Goal: Information Seeking & Learning: Compare options

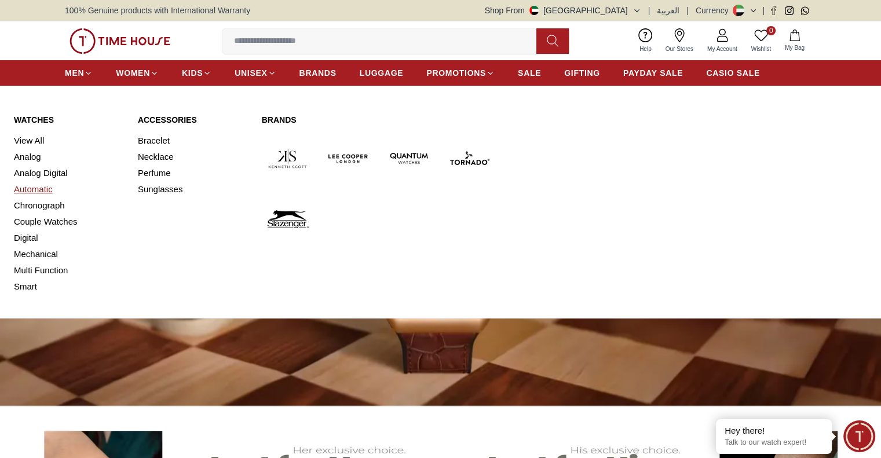
click at [27, 188] on link "Automatic" at bounding box center [69, 189] width 110 height 16
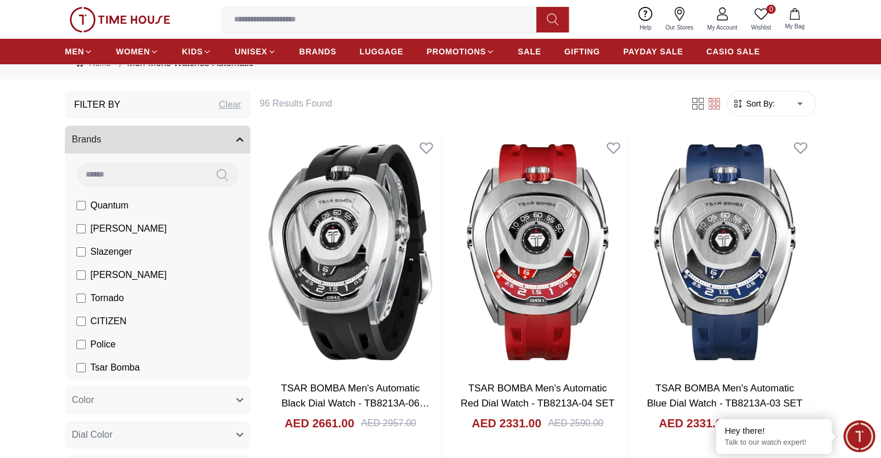
scroll to position [116, 0]
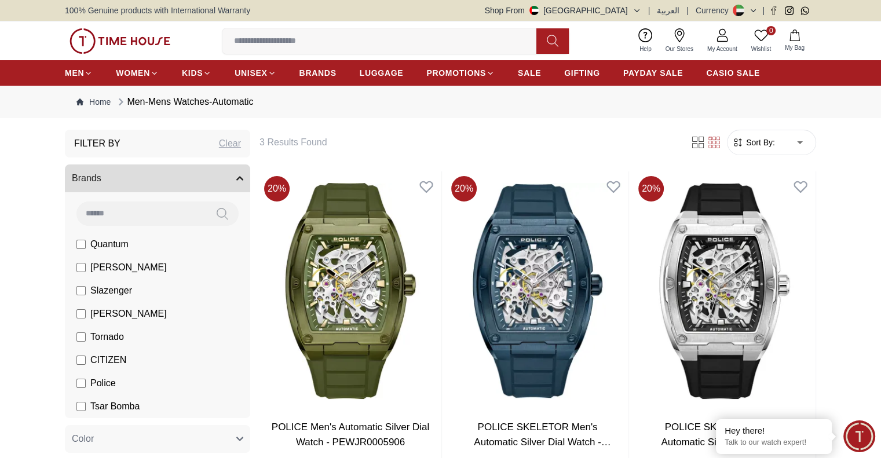
click at [82, 377] on label "Police" at bounding box center [95, 384] width 39 height 14
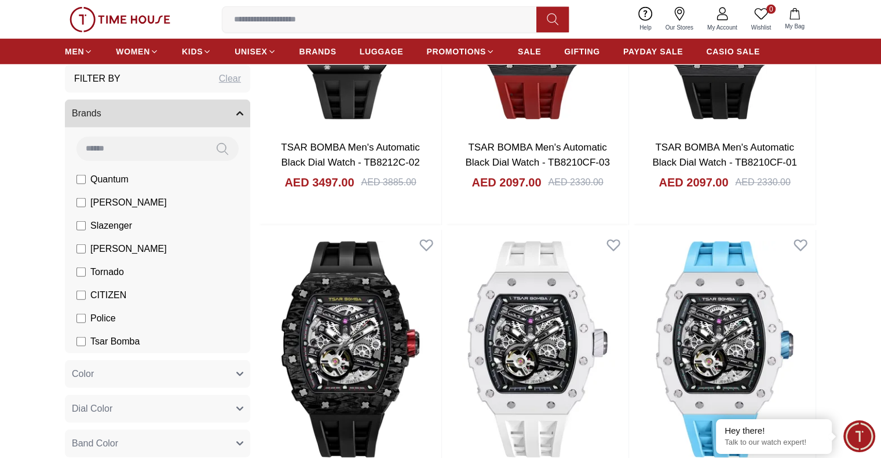
scroll to position [3476, 0]
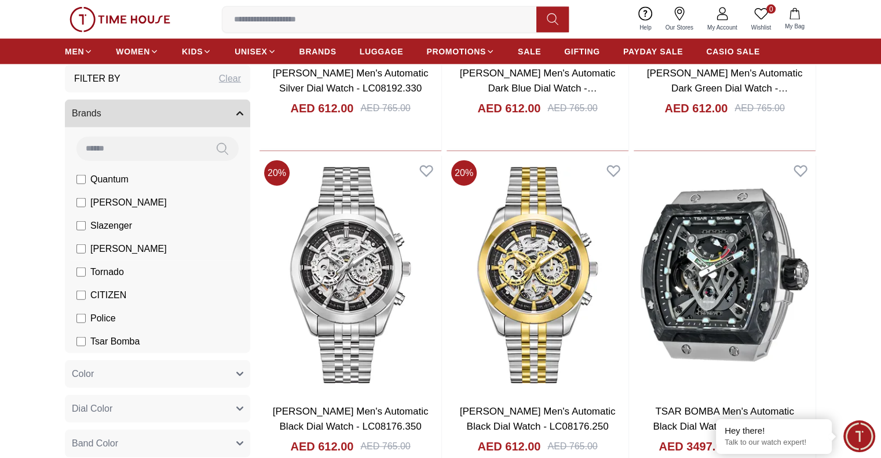
scroll to position [1272, 0]
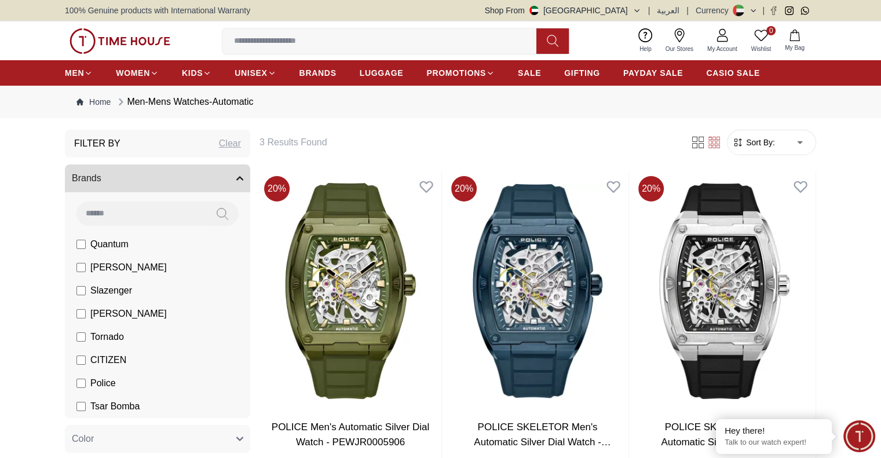
scroll to position [116, 0]
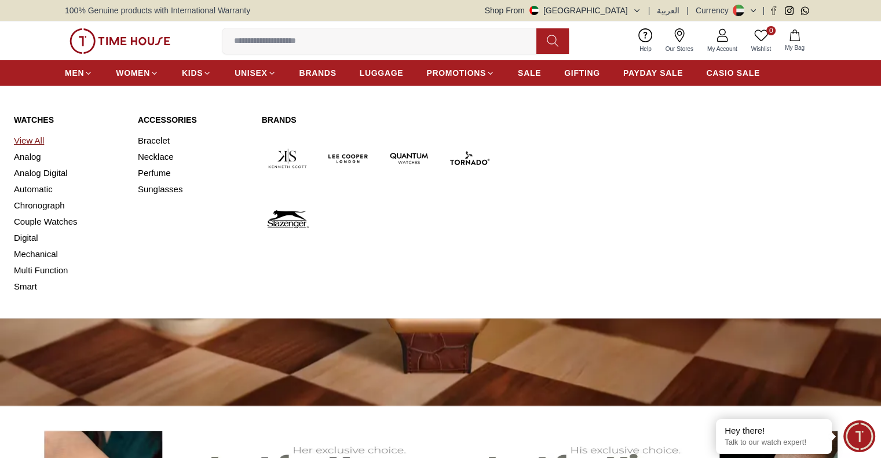
click at [31, 137] on link "View All" at bounding box center [69, 141] width 110 height 16
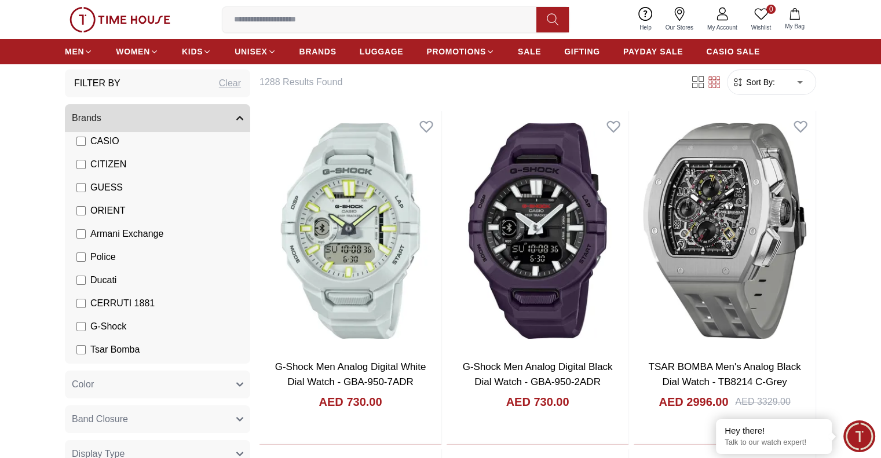
scroll to position [179, 0]
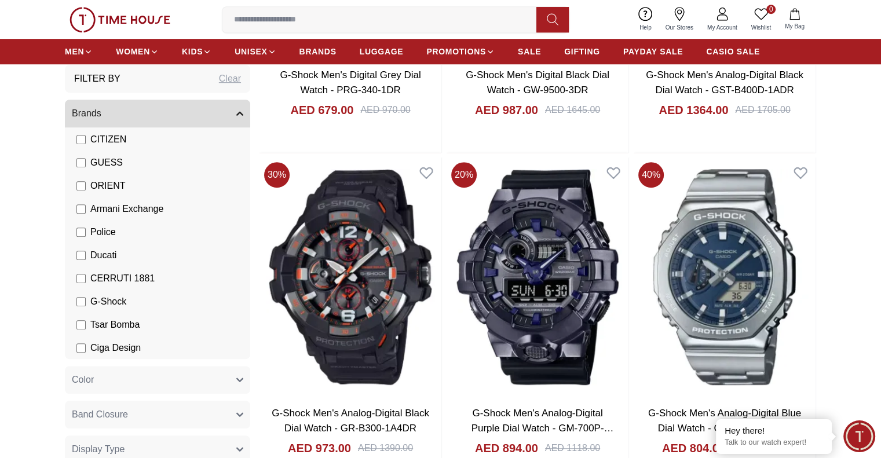
scroll to position [695, 0]
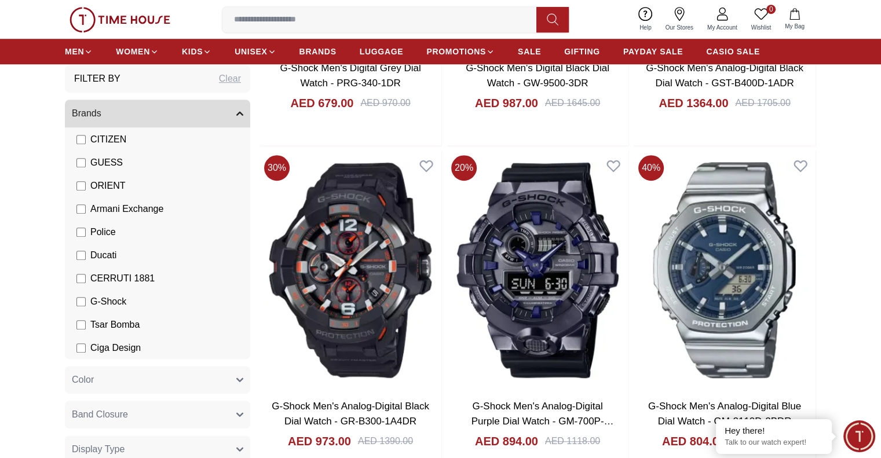
click at [238, 114] on icon "button" at bounding box center [240, 113] width 6 height 3
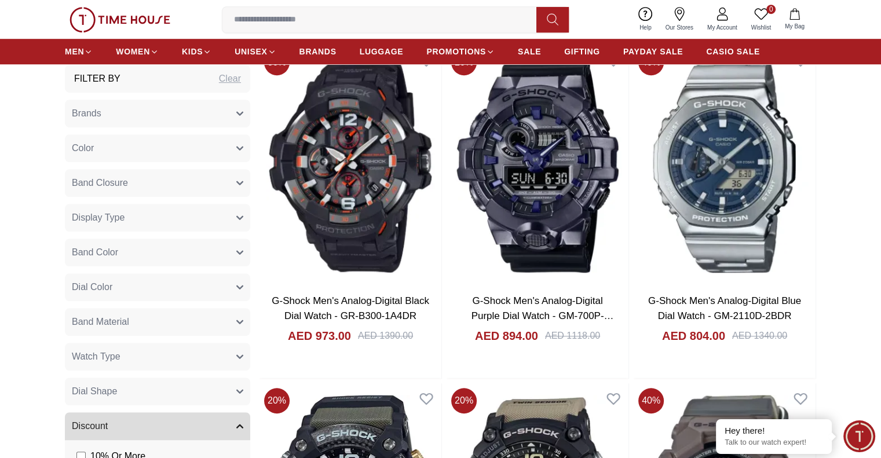
scroll to position [811, 0]
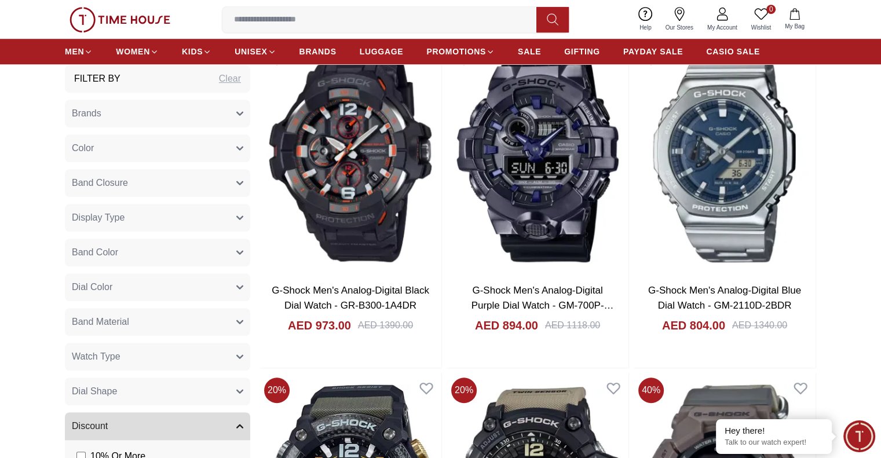
click at [235, 358] on button "Watch Type" at bounding box center [157, 357] width 185 height 28
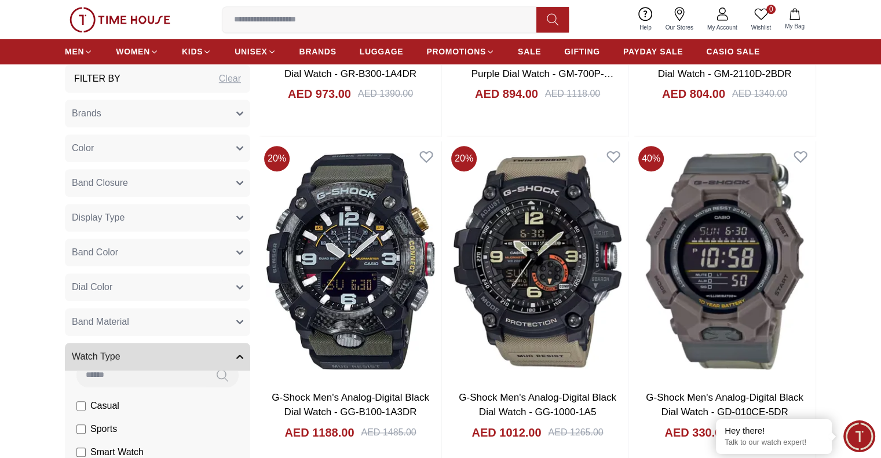
scroll to position [0, 0]
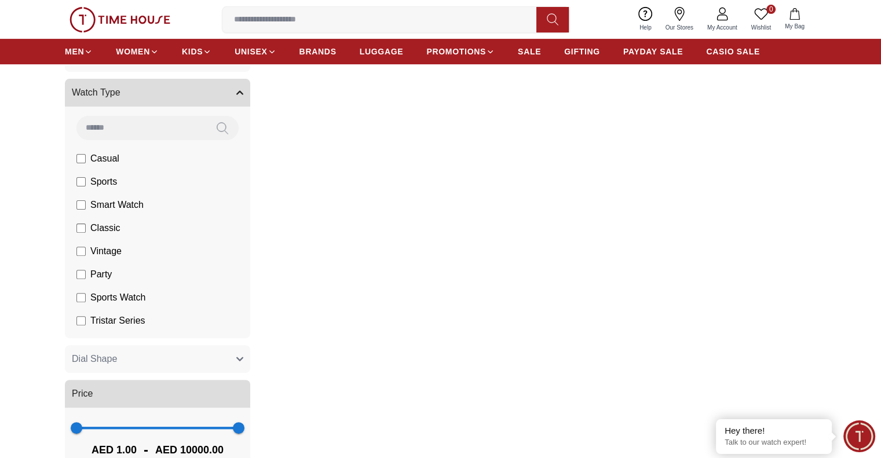
scroll to position [348, 0]
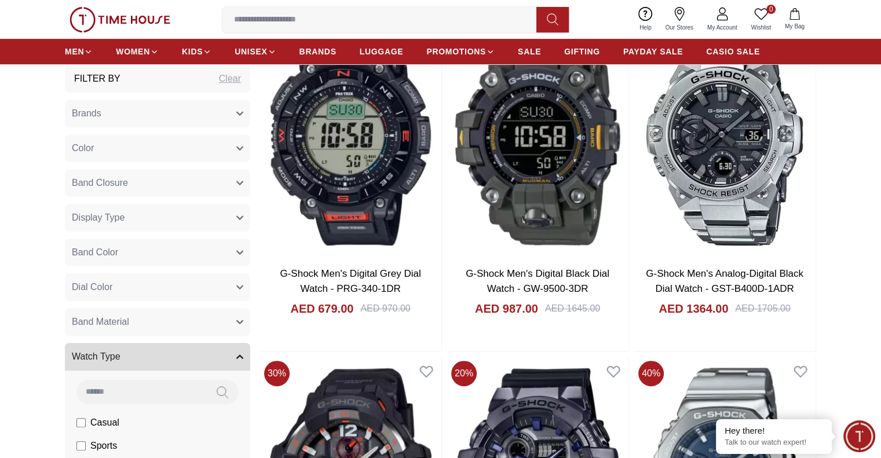
scroll to position [521, 0]
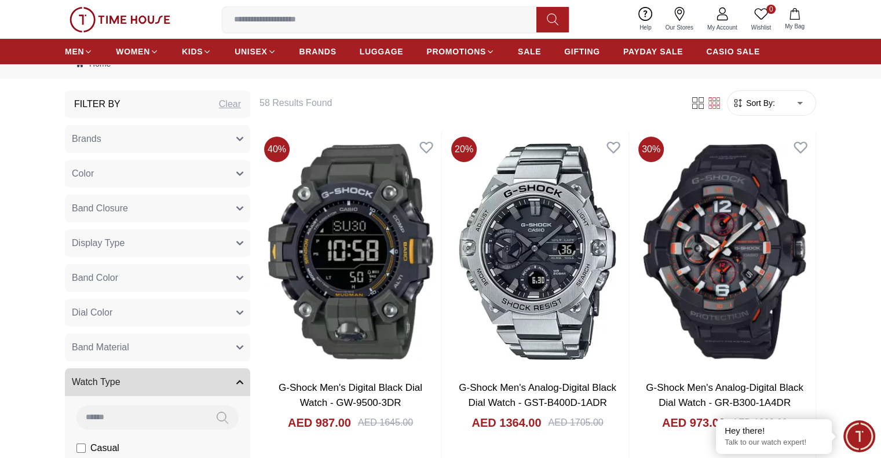
scroll to position [58, 0]
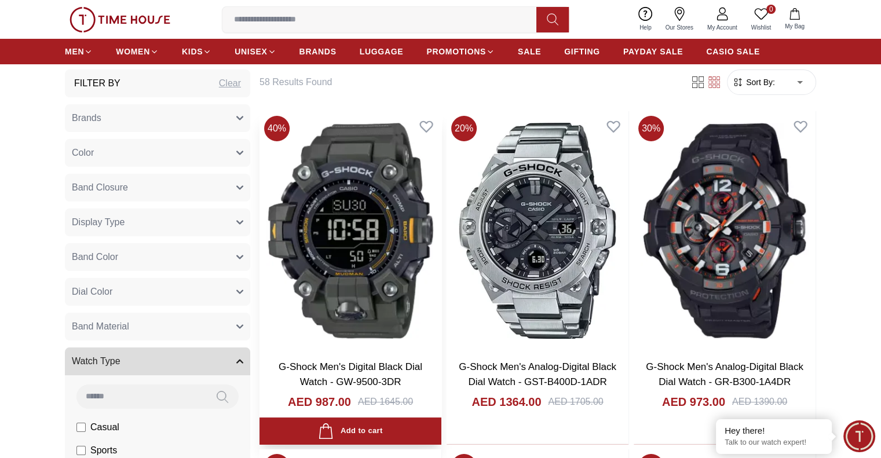
click at [353, 212] on img at bounding box center [351, 230] width 182 height 239
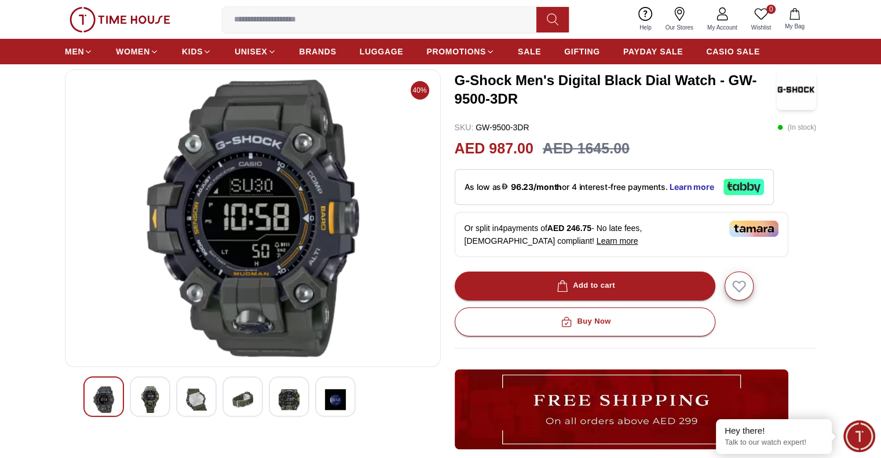
click at [149, 397] on img at bounding box center [150, 399] width 21 height 27
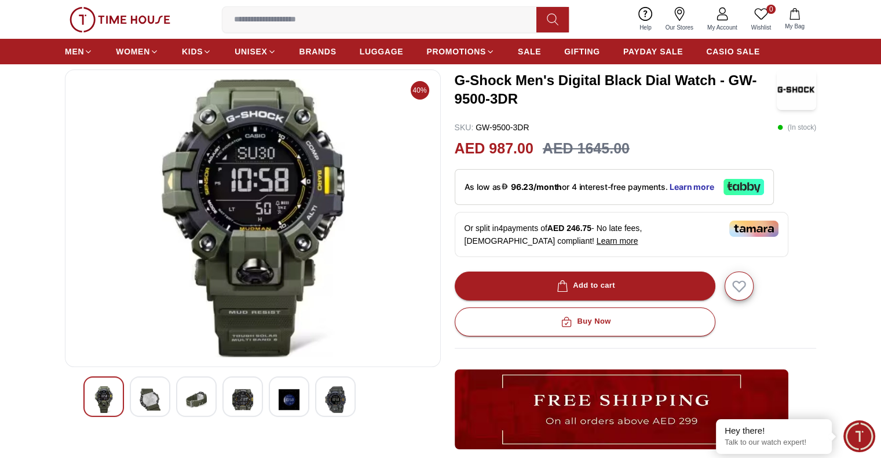
click at [148, 399] on img at bounding box center [150, 399] width 21 height 27
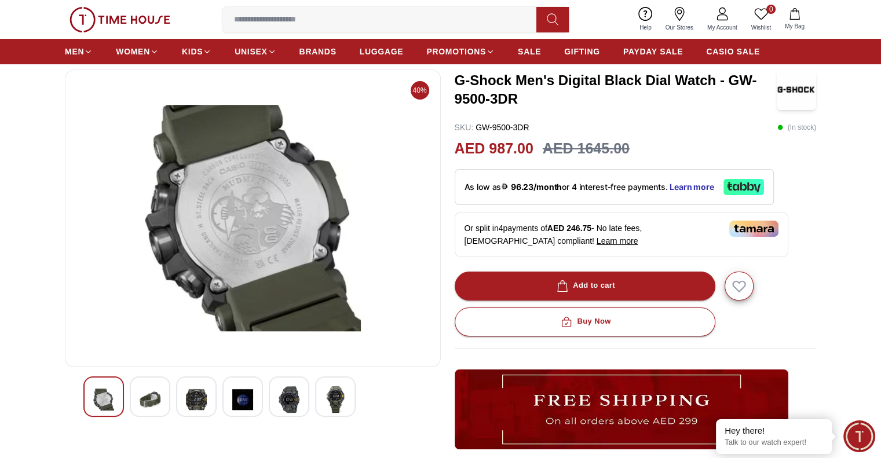
click at [136, 400] on div at bounding box center [150, 397] width 41 height 41
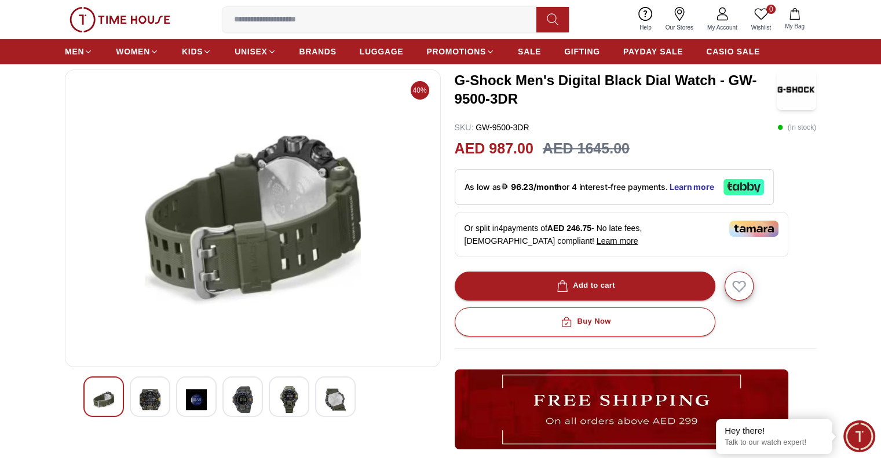
click at [181, 394] on div at bounding box center [196, 397] width 41 height 41
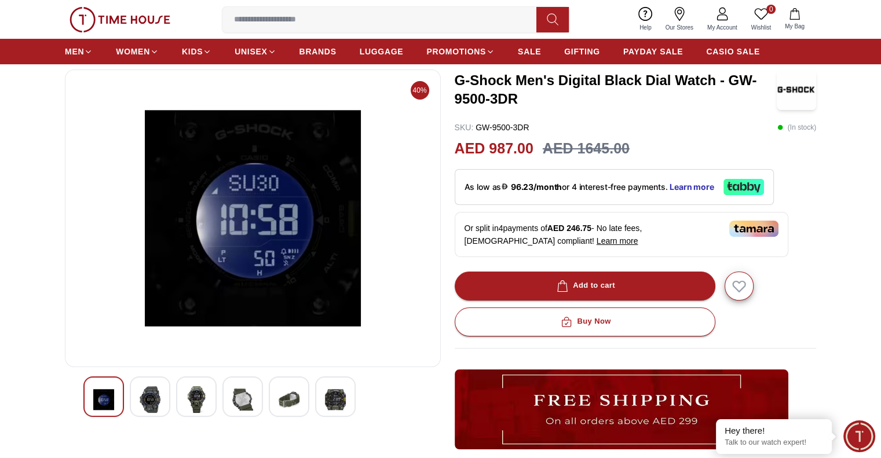
click at [156, 403] on img at bounding box center [150, 399] width 21 height 27
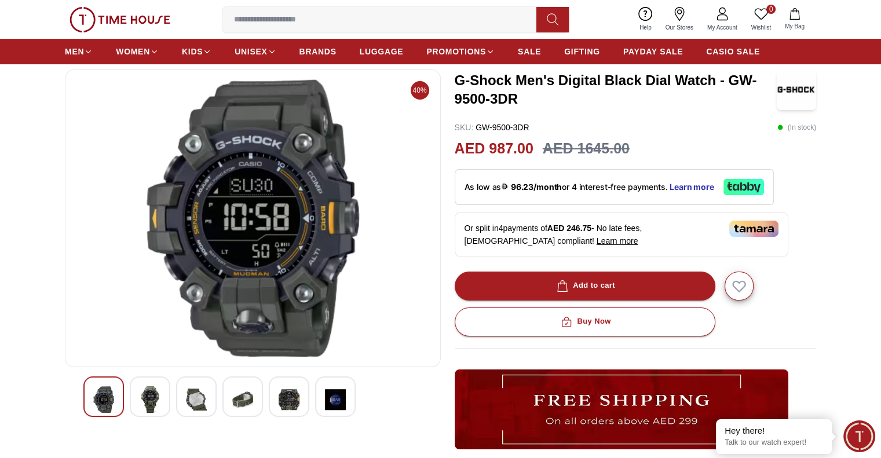
click at [155, 403] on img at bounding box center [150, 399] width 21 height 27
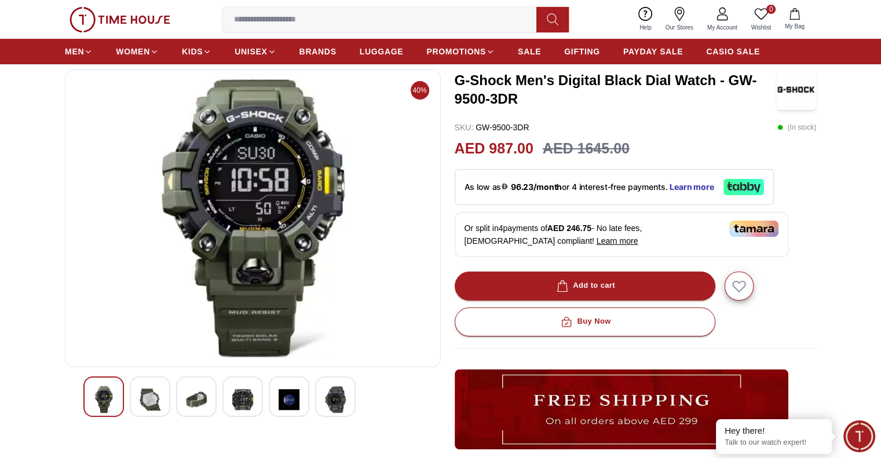
click at [155, 403] on img at bounding box center [150, 399] width 21 height 27
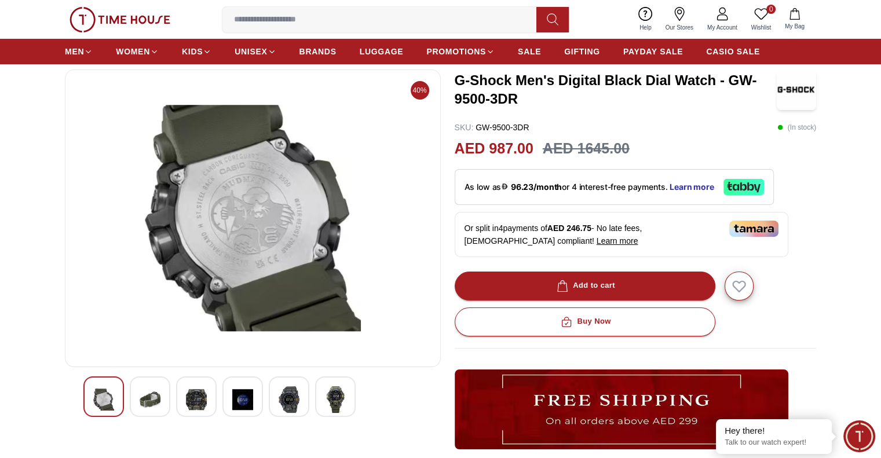
click at [155, 403] on img at bounding box center [150, 399] width 21 height 27
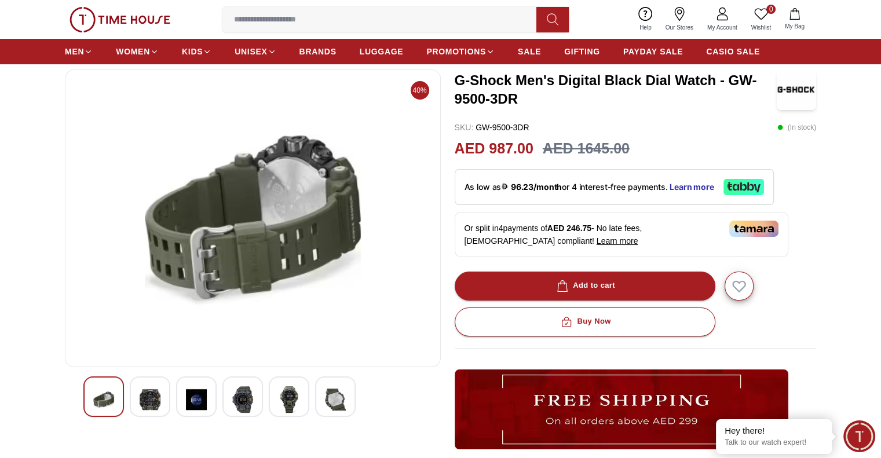
click at [155, 403] on img at bounding box center [150, 399] width 21 height 27
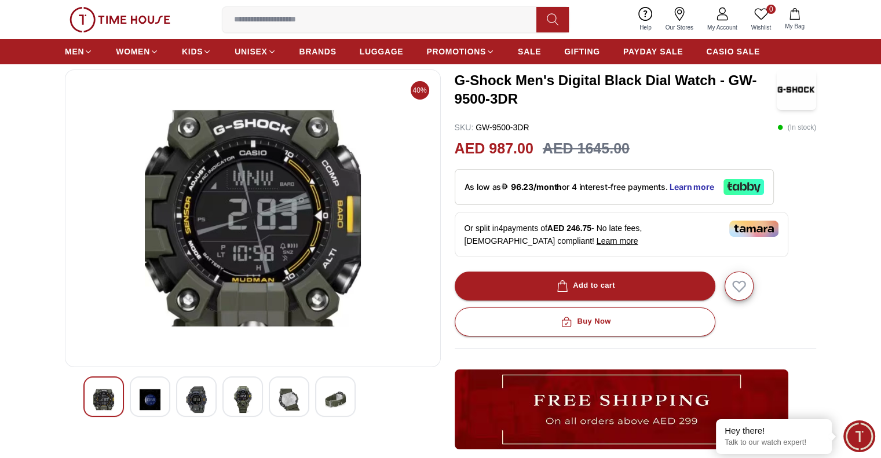
click at [155, 403] on img at bounding box center [150, 399] width 21 height 27
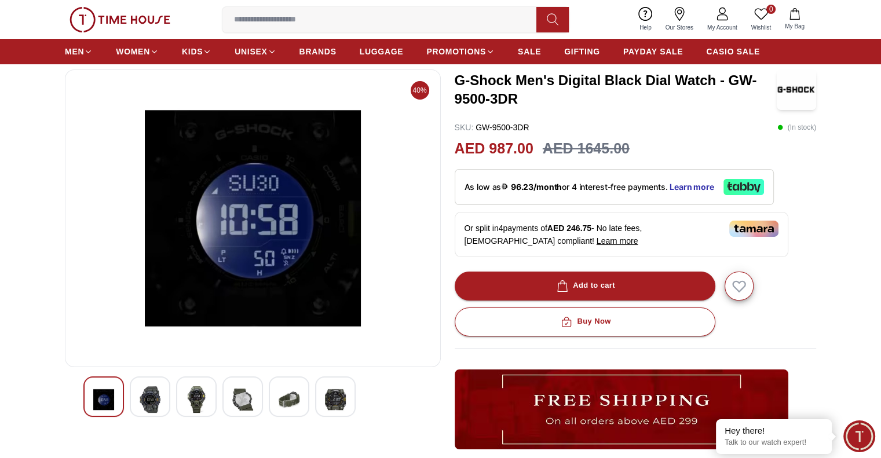
click at [155, 403] on img at bounding box center [150, 399] width 21 height 27
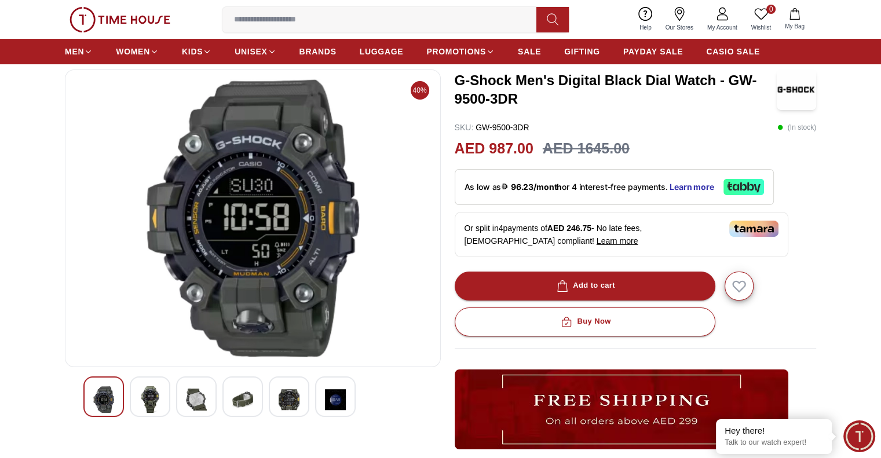
click at [155, 403] on img at bounding box center [150, 399] width 21 height 27
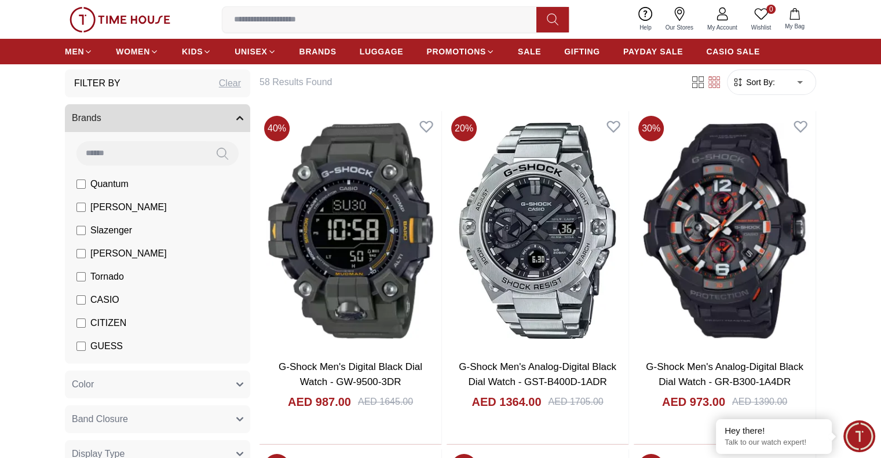
click at [240, 112] on button "Brands" at bounding box center [157, 118] width 185 height 28
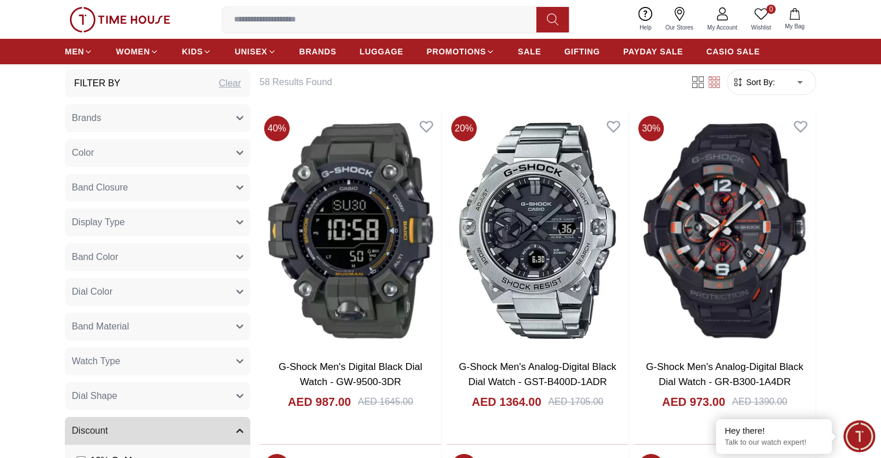
click at [237, 360] on icon "button" at bounding box center [240, 361] width 6 height 3
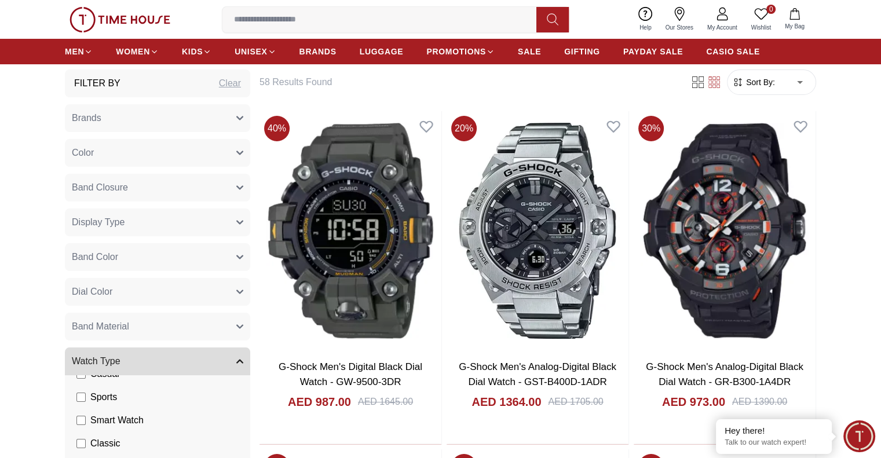
scroll to position [60, 0]
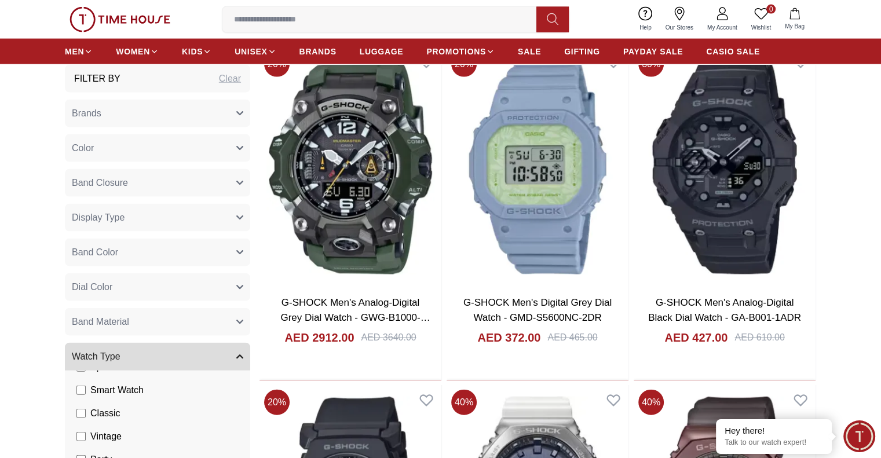
scroll to position [82, 0]
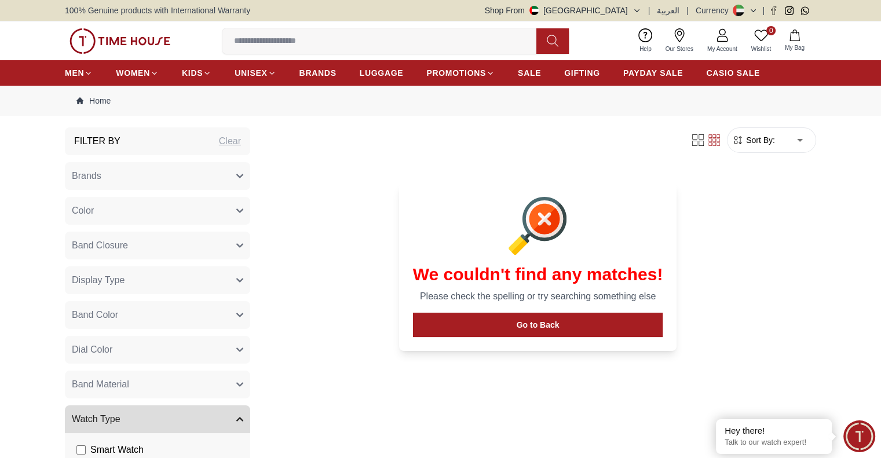
drag, startPoint x: 189, startPoint y: 266, endPoint x: 195, endPoint y: 268, distance: 6.2
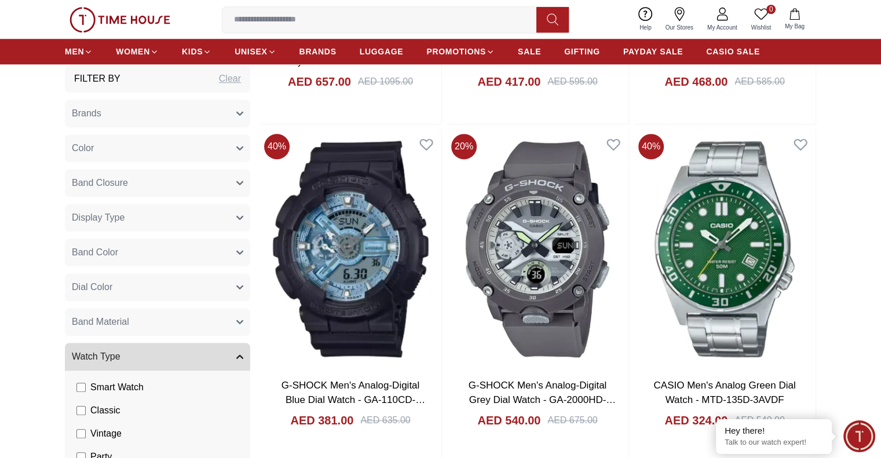
scroll to position [1071, 0]
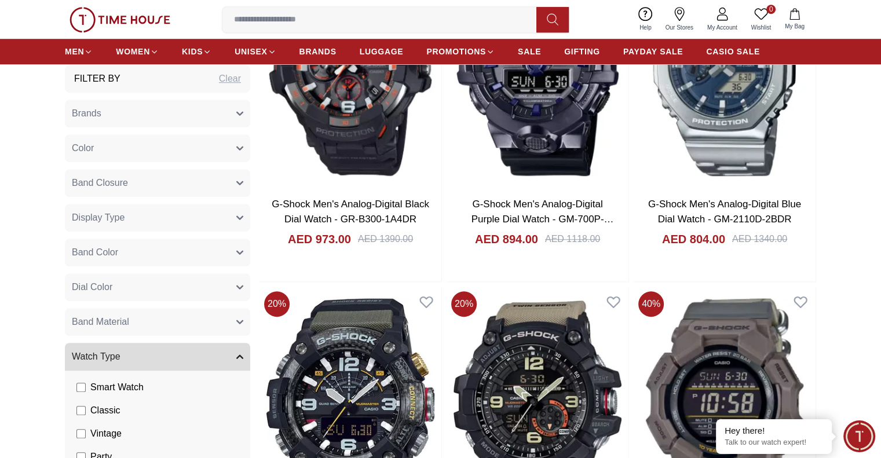
scroll to position [1071, 0]
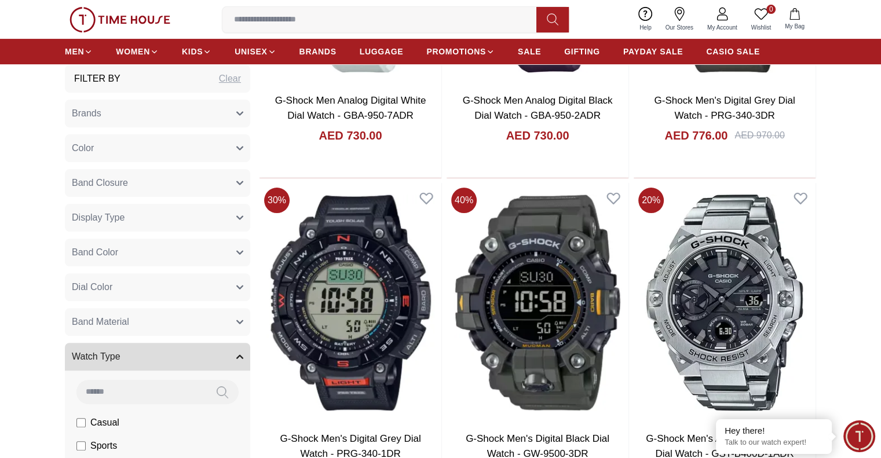
scroll to position [318, 0]
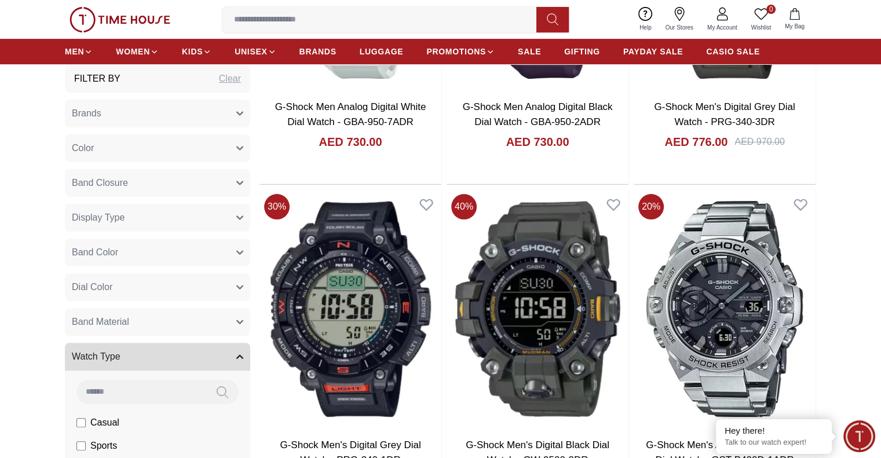
click at [239, 179] on button "Band Closure" at bounding box center [157, 183] width 185 height 28
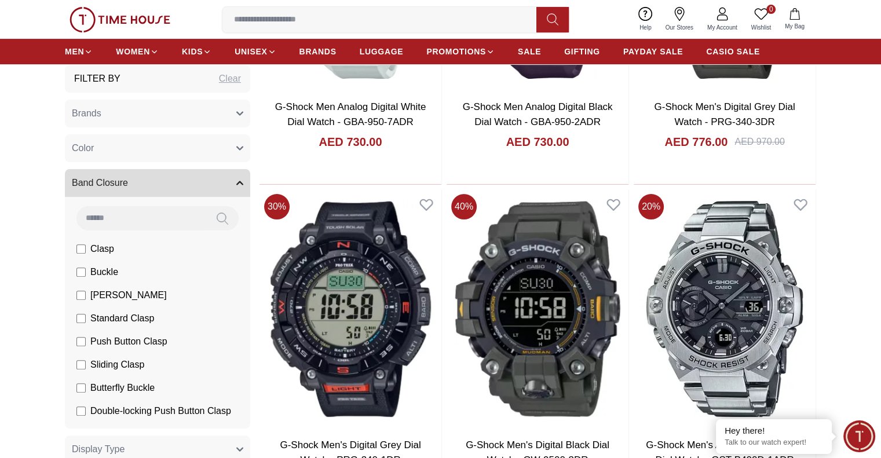
click at [239, 180] on icon "button" at bounding box center [239, 183] width 7 height 7
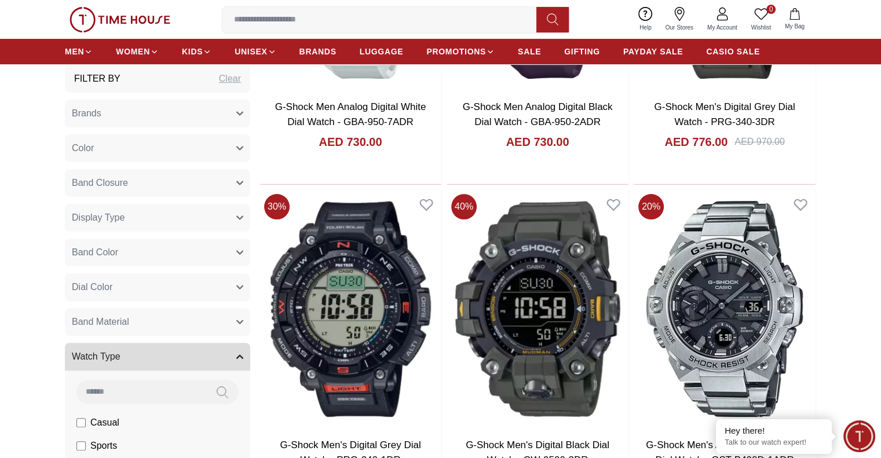
click at [239, 216] on icon "button" at bounding box center [239, 217] width 7 height 7
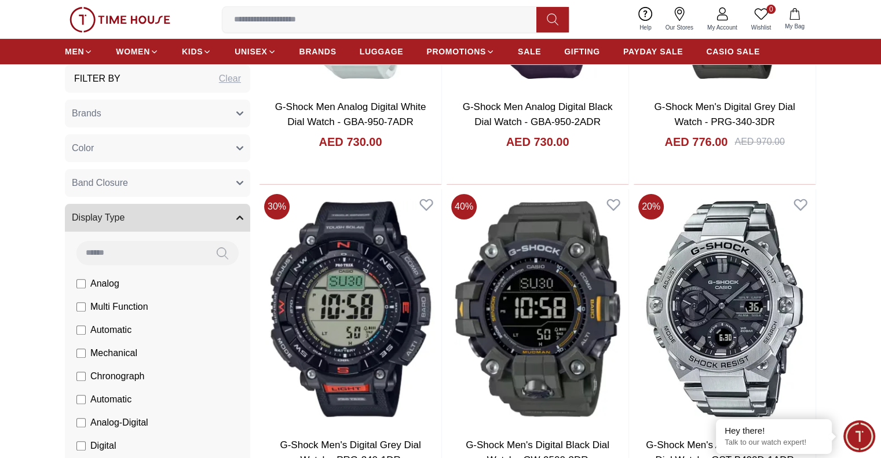
click at [239, 216] on icon "button" at bounding box center [239, 217] width 7 height 7
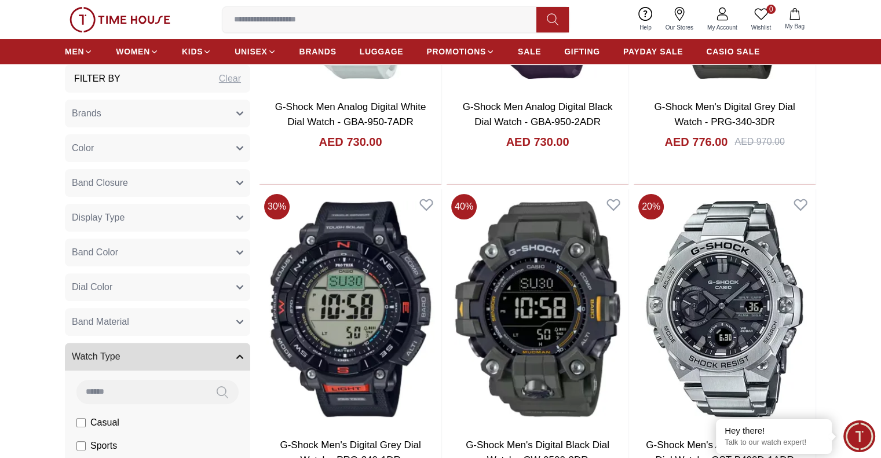
click at [236, 120] on button "Brands" at bounding box center [157, 114] width 185 height 28
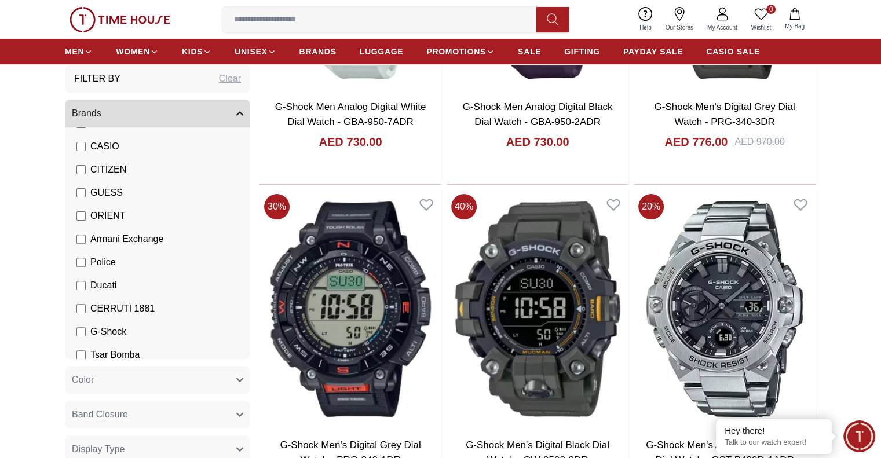
scroll to position [160, 0]
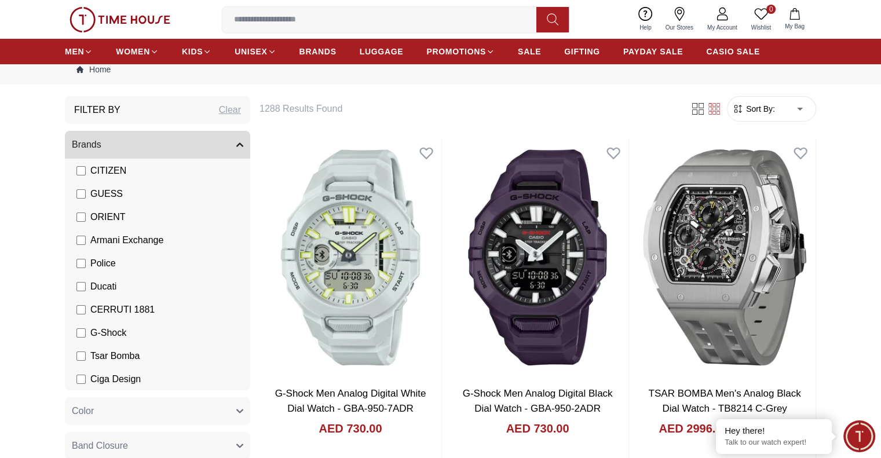
scroll to position [58, 0]
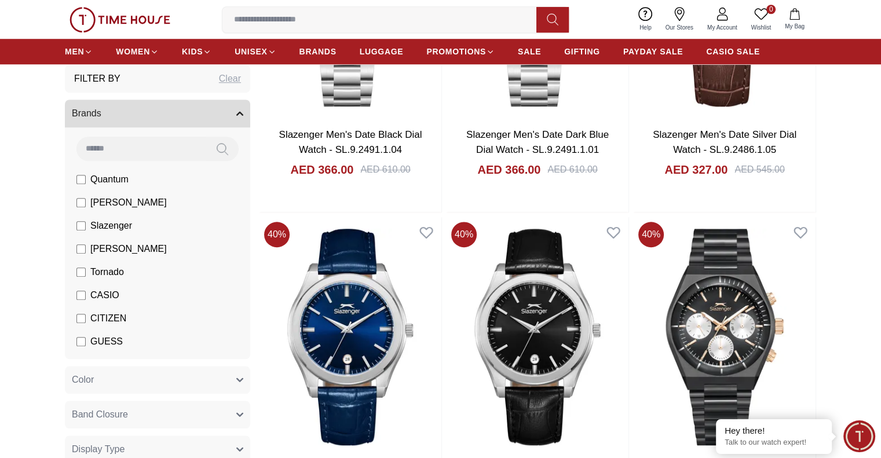
scroll to position [985, 0]
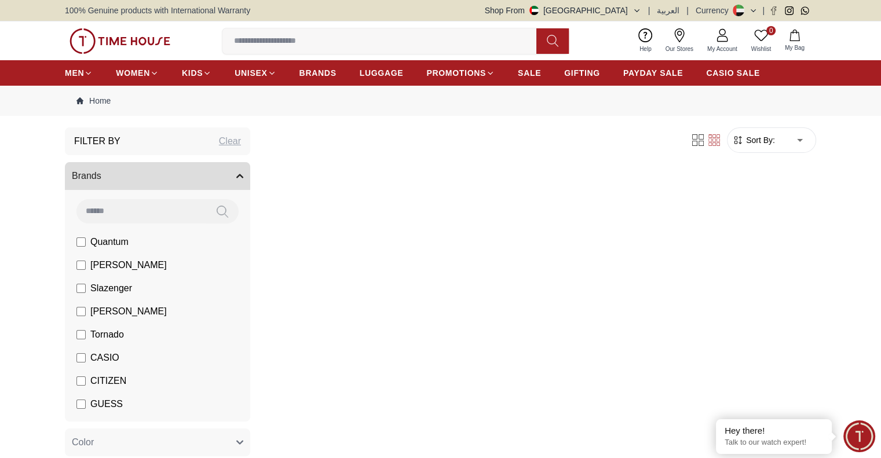
click at [240, 175] on icon "button" at bounding box center [240, 176] width 6 height 3
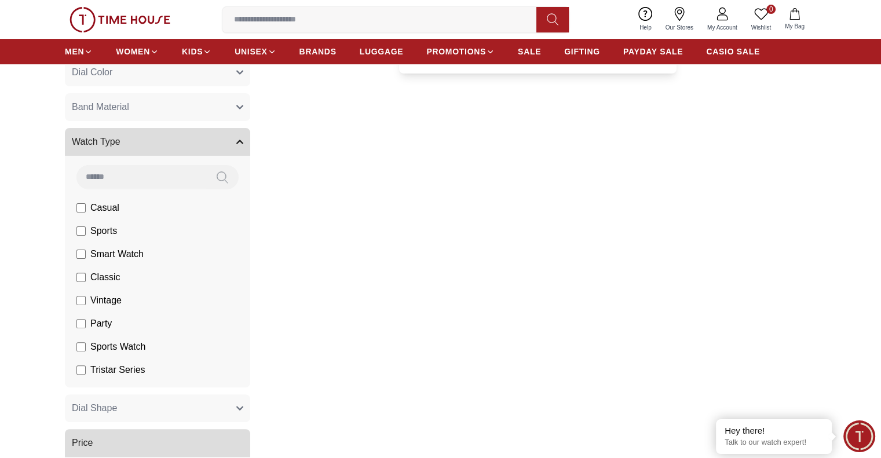
scroll to position [290, 0]
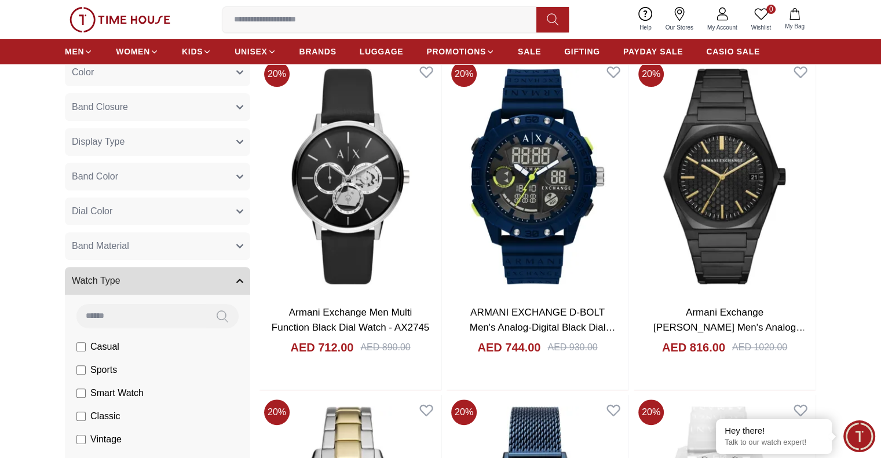
scroll to position [463, 0]
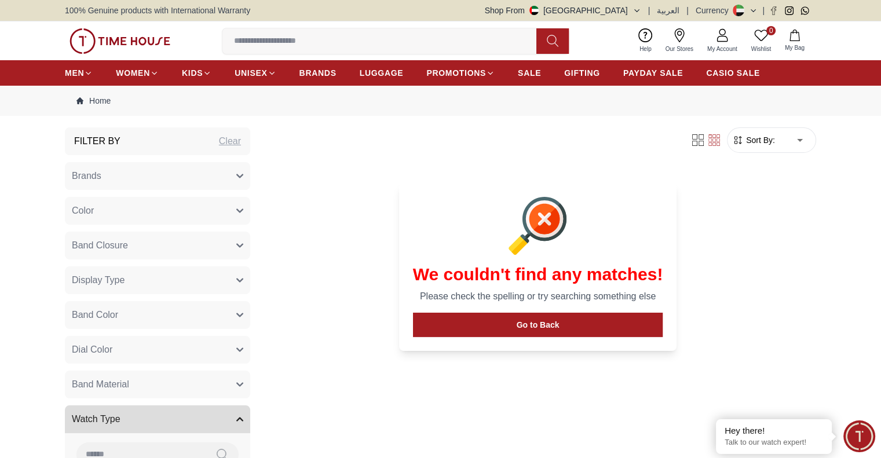
scroll to position [463, 0]
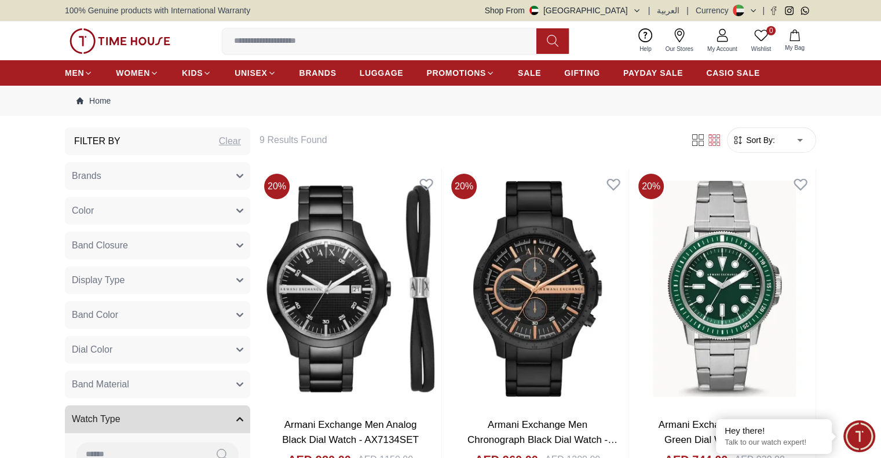
click at [241, 177] on icon "button" at bounding box center [240, 176] width 6 height 3
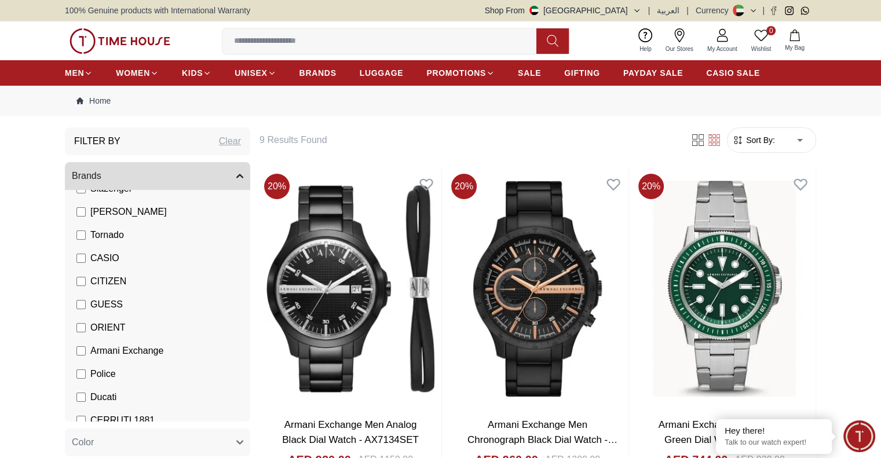
scroll to position [116, 0]
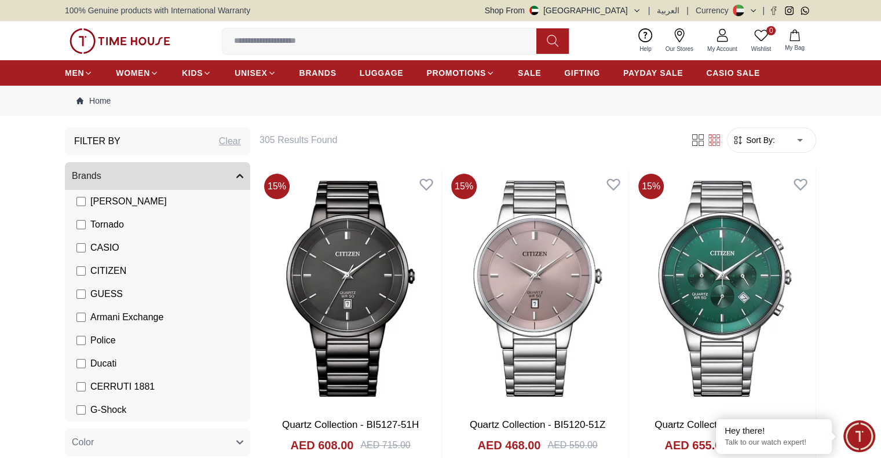
scroll to position [110, 0]
click at [232, 141] on div "Clear" at bounding box center [230, 141] width 22 height 14
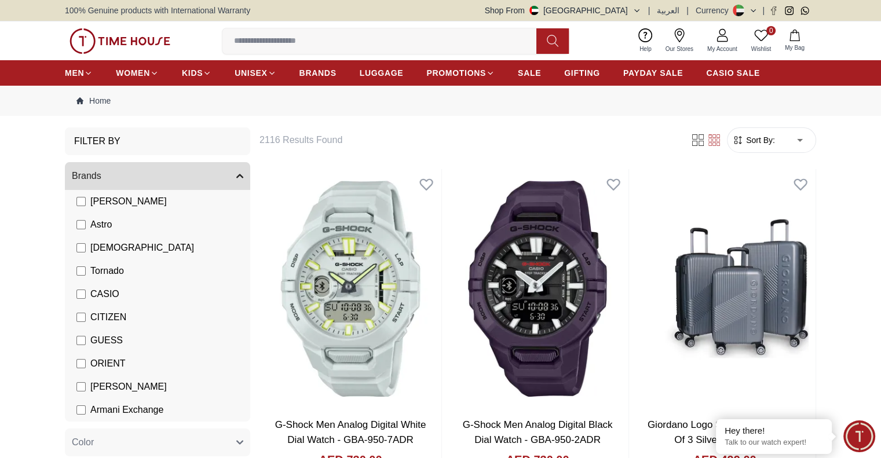
click at [242, 173] on icon "button" at bounding box center [239, 176] width 7 height 7
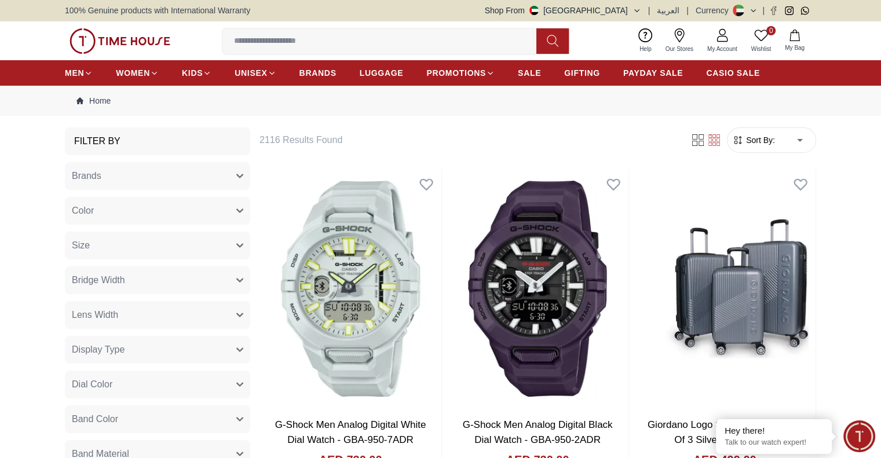
click at [232, 317] on button "Lens Width" at bounding box center [157, 315] width 185 height 28
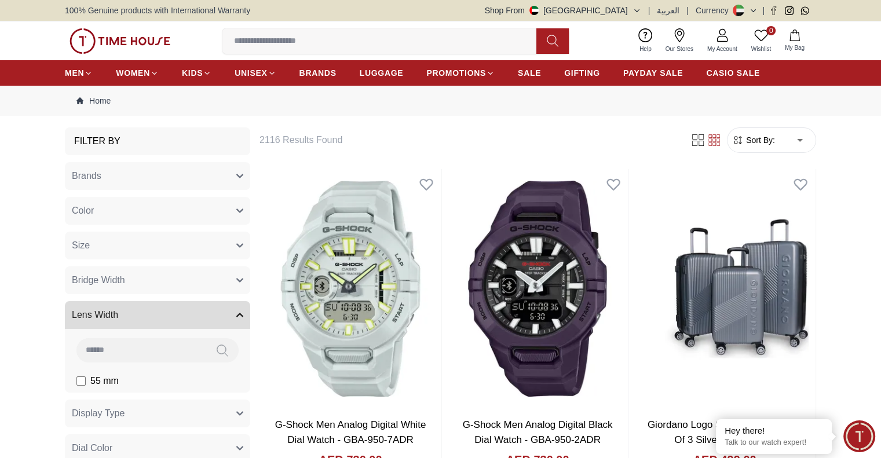
click at [234, 314] on button "Lens Width" at bounding box center [157, 315] width 185 height 28
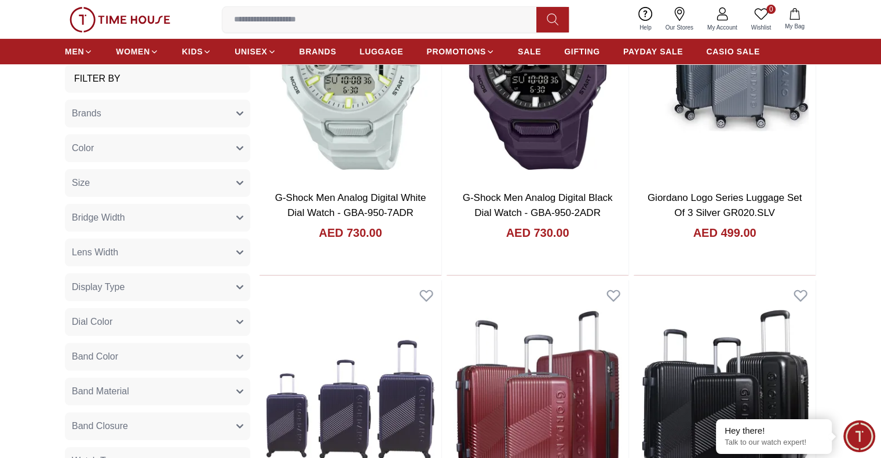
scroll to position [232, 0]
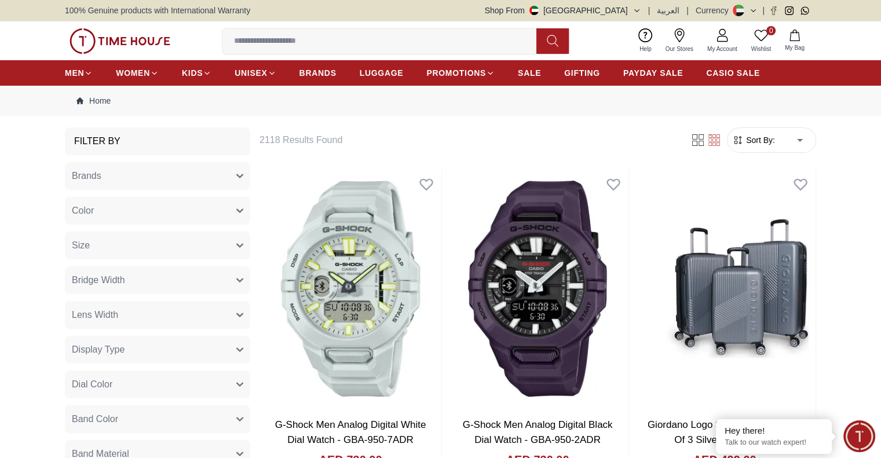
click at [235, 273] on button "Bridge Width" at bounding box center [157, 280] width 185 height 28
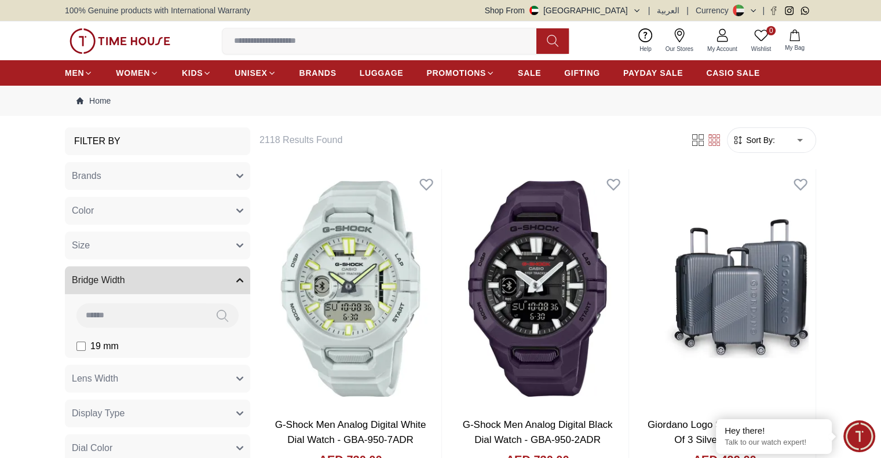
click at [235, 273] on button "Bridge Width" at bounding box center [157, 280] width 185 height 28
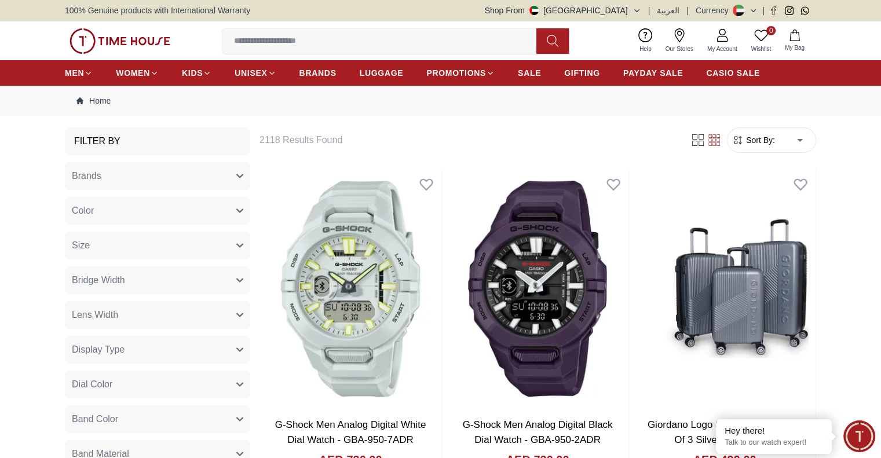
click at [235, 338] on button "Display Type" at bounding box center [157, 350] width 185 height 28
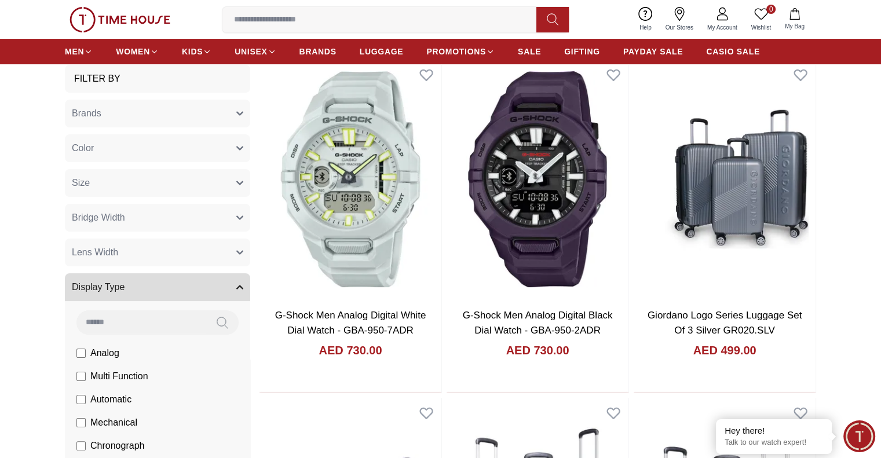
scroll to position [174, 0]
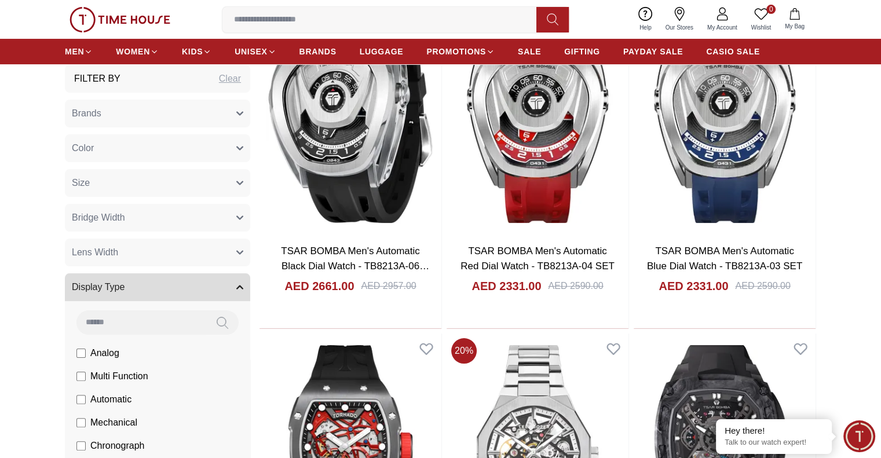
click at [234, 281] on button "Display Type" at bounding box center [157, 287] width 185 height 28
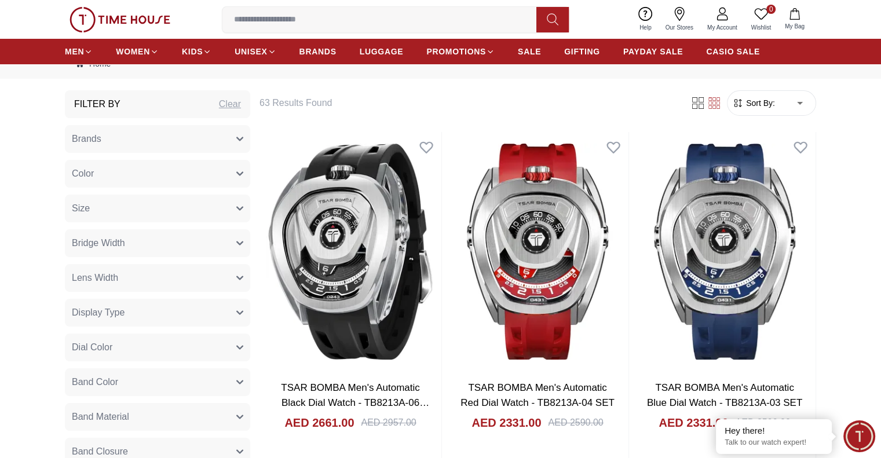
scroll to position [58, 0]
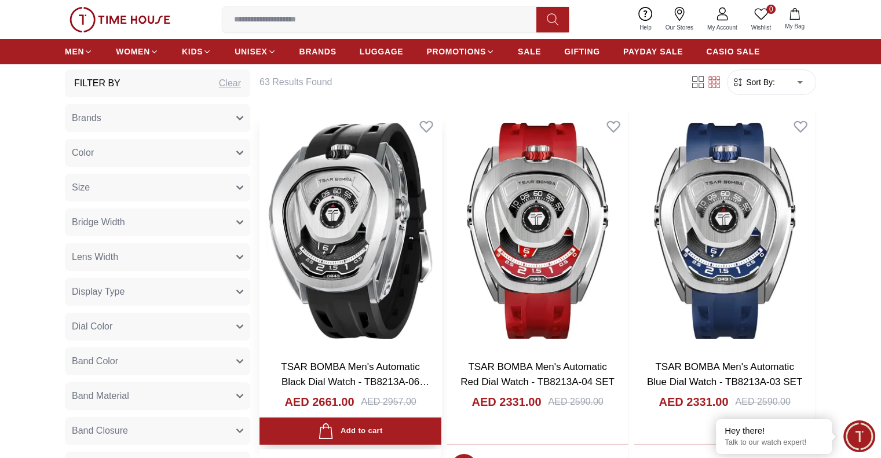
click at [324, 208] on img at bounding box center [351, 230] width 182 height 239
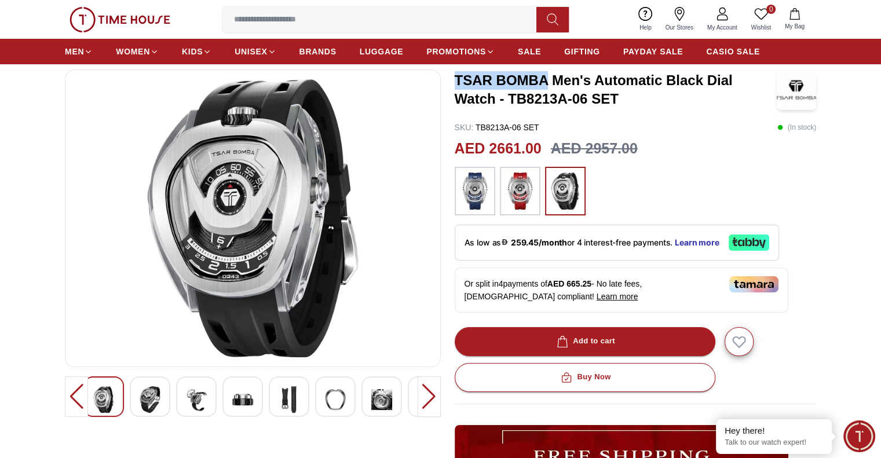
drag, startPoint x: 456, startPoint y: 77, endPoint x: 547, endPoint y: 78, distance: 91.5
click at [547, 78] on h3 "TSAR BOMBA Men's Automatic Black Dial Watch - TB8213A-06 SET" at bounding box center [616, 89] width 322 height 37
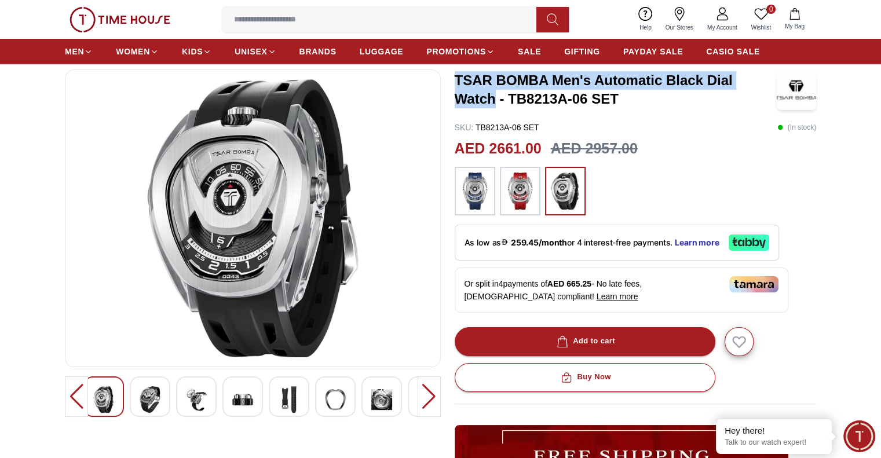
copy h3 "TSAR BOMBA Men's Automatic Black Dial Watch"
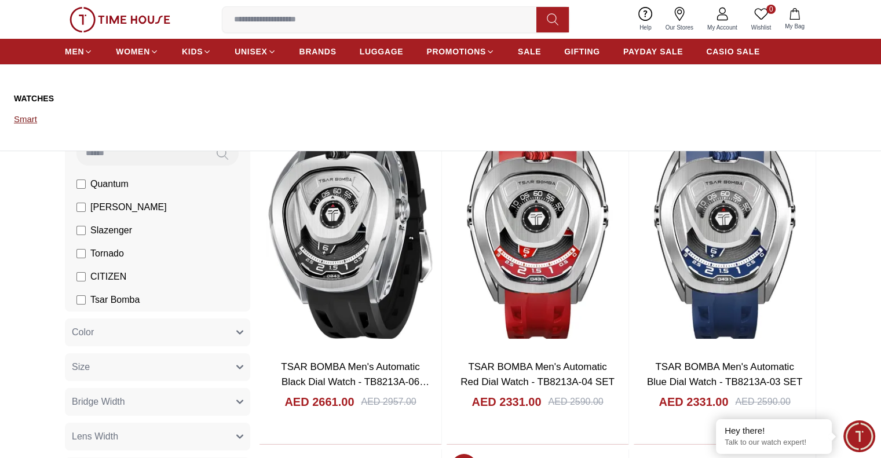
click at [27, 122] on link "Smart" at bounding box center [69, 119] width 110 height 16
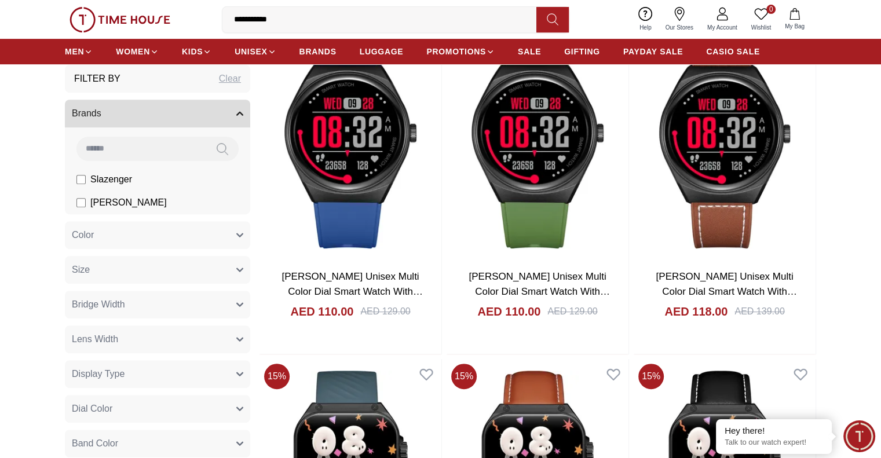
scroll to position [521, 0]
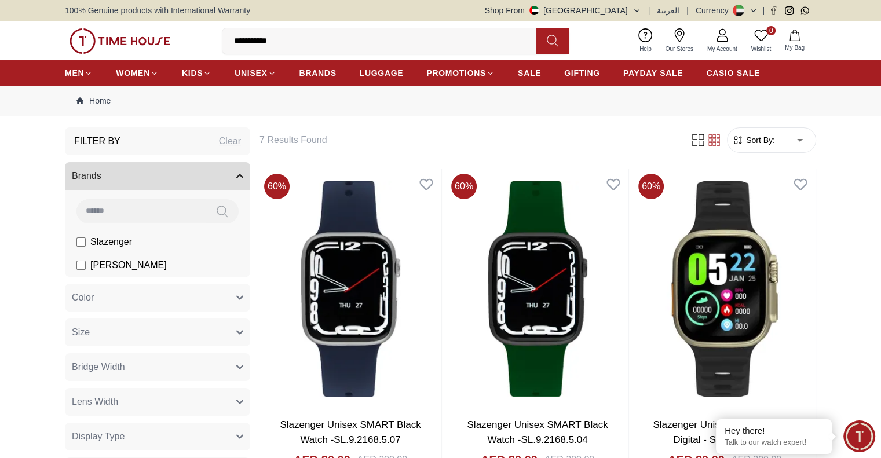
click at [76, 266] on li "[PERSON_NAME]" at bounding box center [160, 265] width 181 height 23
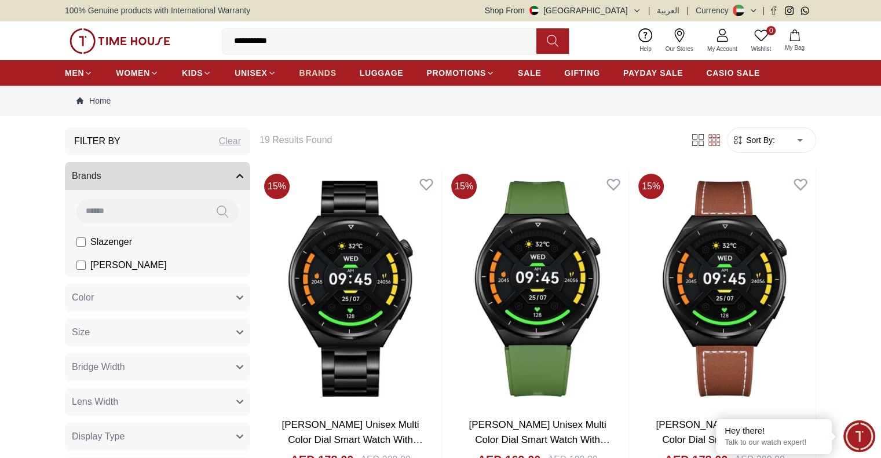
click at [317, 76] on span "BRANDS" at bounding box center [317, 73] width 37 height 12
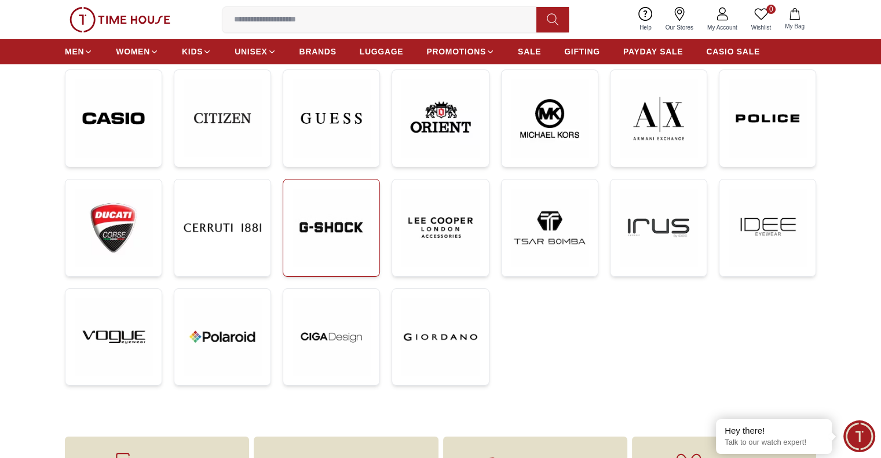
scroll to position [232, 0]
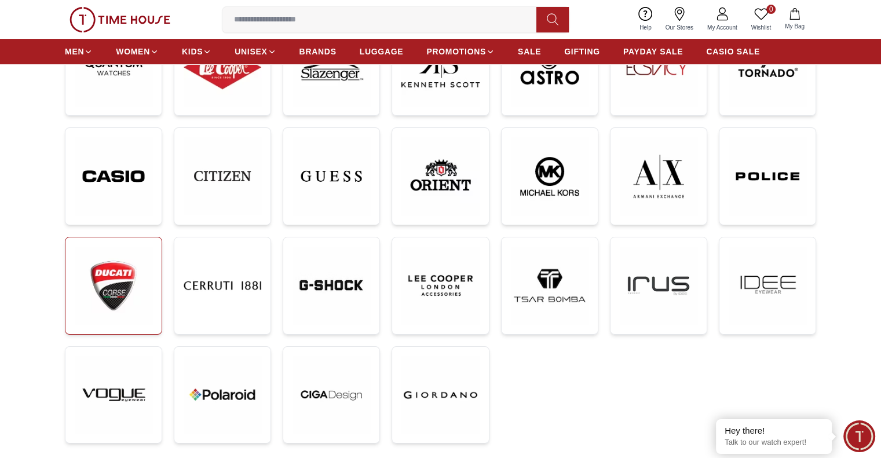
click at [112, 272] on img at bounding box center [114, 286] width 78 height 78
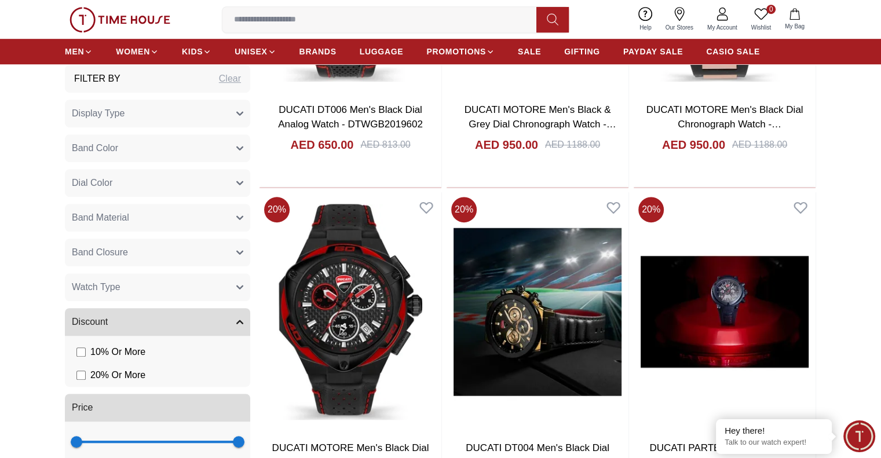
scroll to position [753, 0]
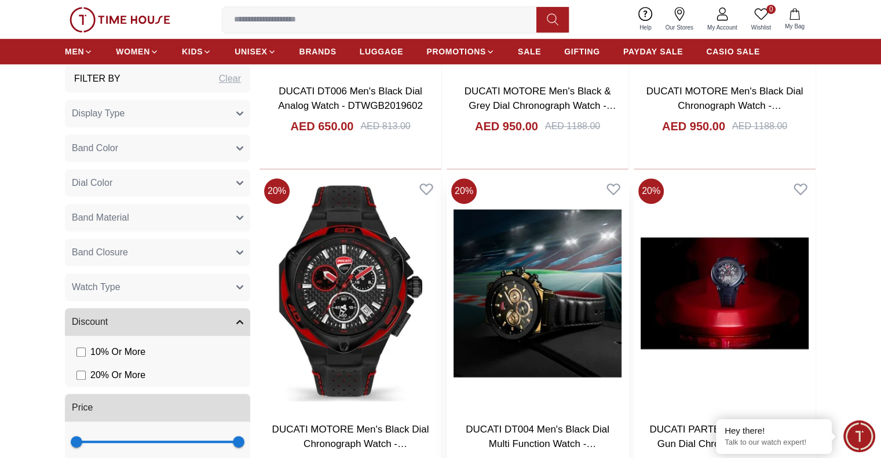
click at [447, 228] on img at bounding box center [538, 293] width 182 height 239
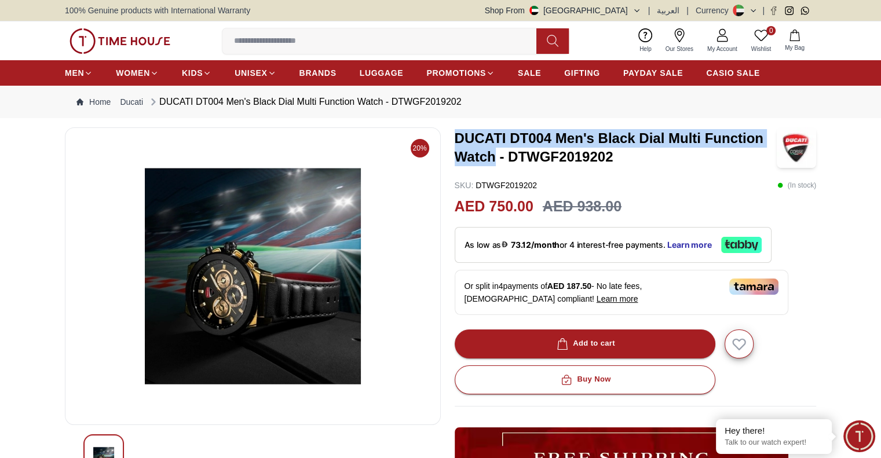
drag, startPoint x: 456, startPoint y: 137, endPoint x: 493, endPoint y: 162, distance: 44.7
click at [493, 162] on h3 "DUCATI DT004 Men's Black Dial Multi Function Watch - DTWGF2019202" at bounding box center [616, 147] width 322 height 37
copy h3 "DUCATI DT004 Men's Black Dial Multi Function Watch"
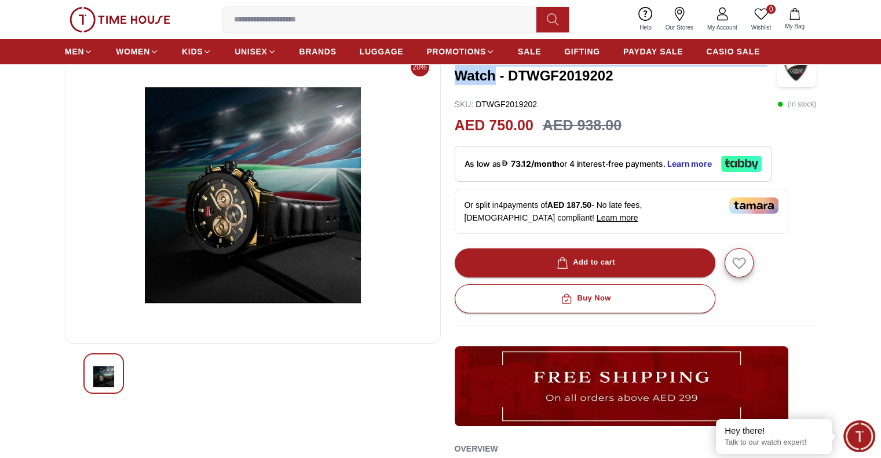
scroll to position [116, 0]
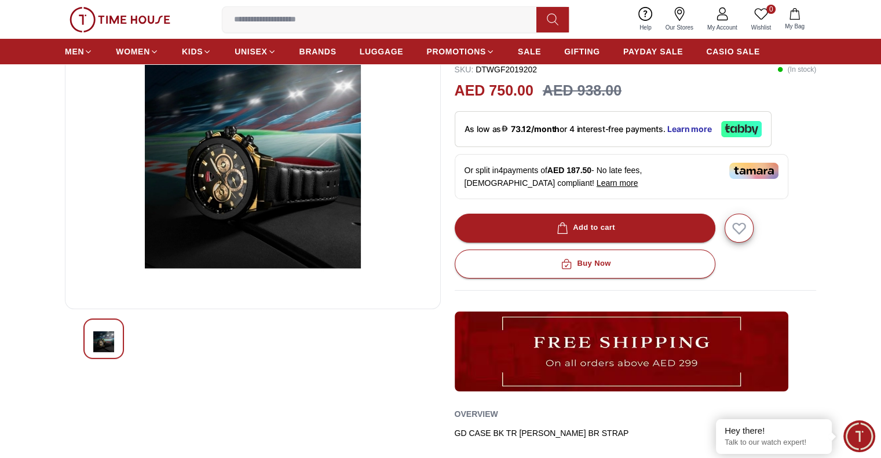
click at [232, 150] on img at bounding box center [253, 160] width 356 height 278
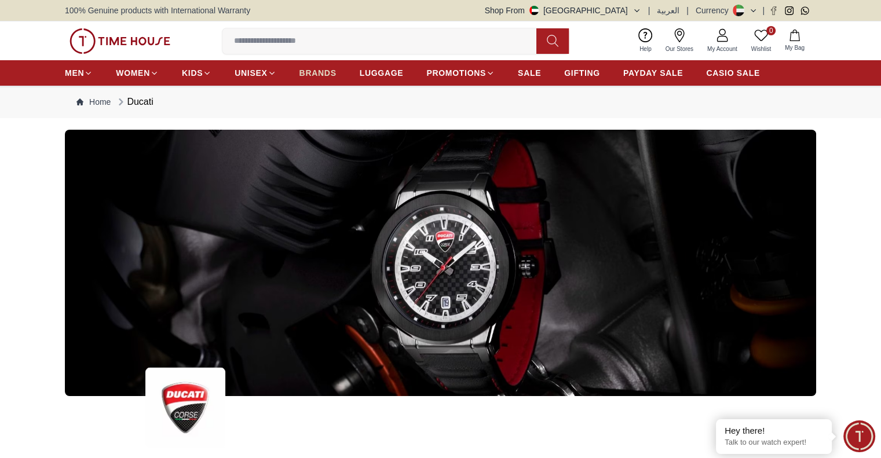
click at [311, 76] on span "BRANDS" at bounding box center [317, 73] width 37 height 12
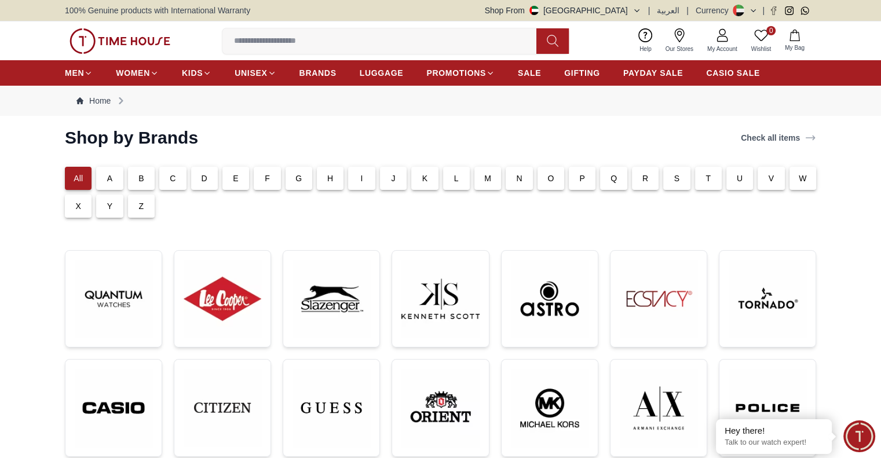
click at [707, 181] on p "T" at bounding box center [708, 179] width 5 height 12
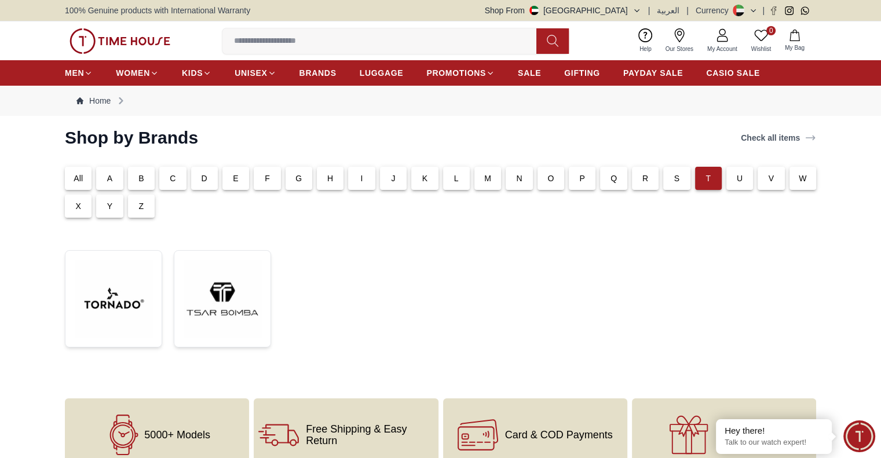
click at [668, 180] on div "S" at bounding box center [676, 178] width 27 height 23
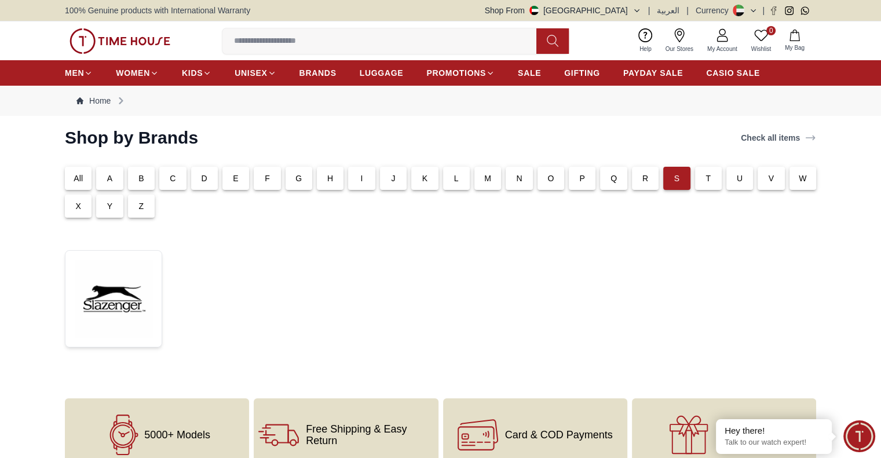
click at [645, 178] on p "R" at bounding box center [645, 179] width 6 height 12
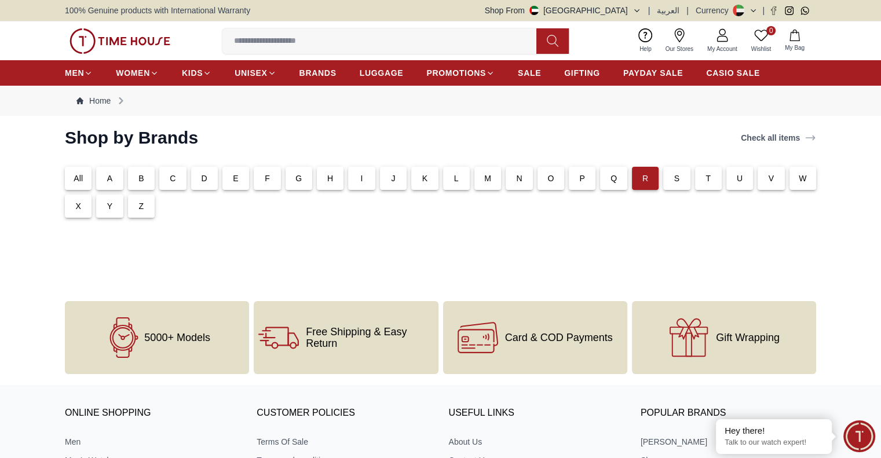
click at [616, 178] on p "Q" at bounding box center [614, 179] width 6 height 12
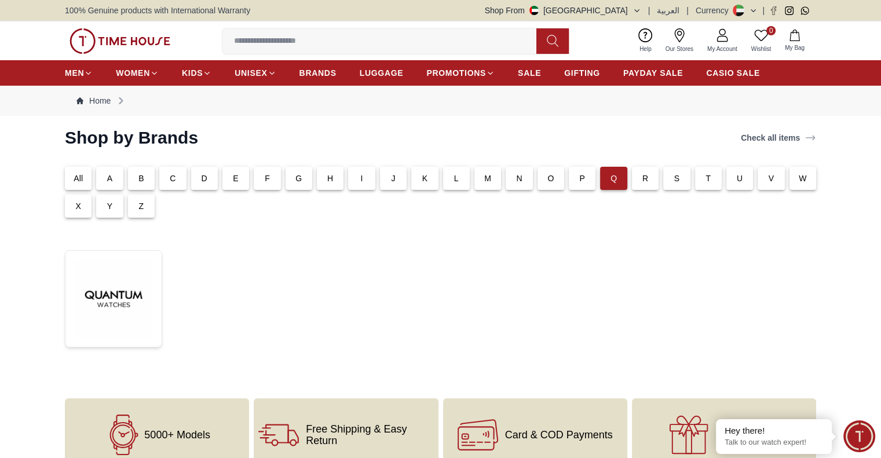
click at [591, 179] on div "P" at bounding box center [582, 178] width 27 height 23
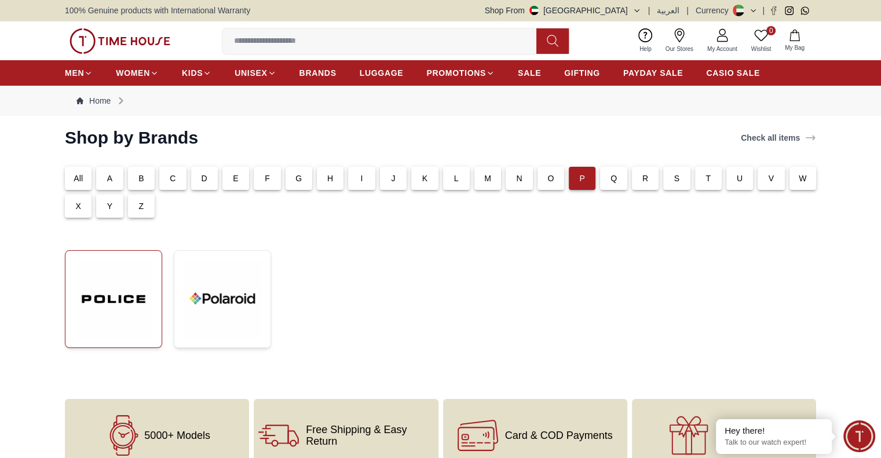
click at [111, 295] on img at bounding box center [114, 299] width 78 height 78
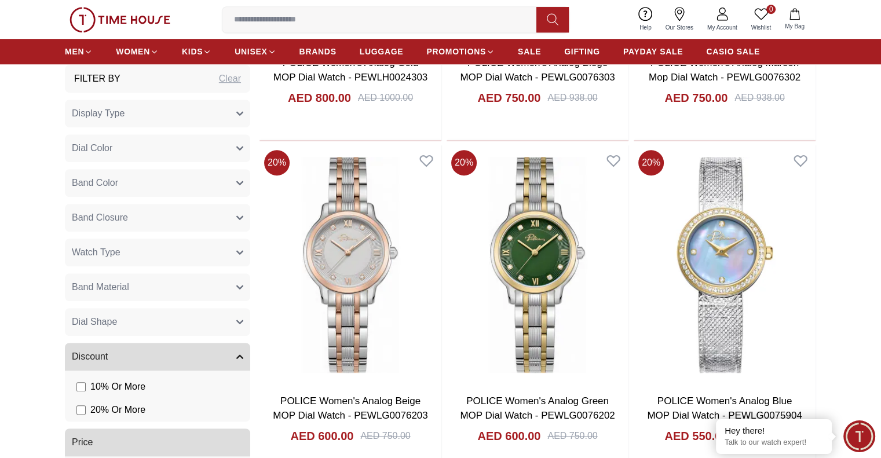
scroll to position [811, 0]
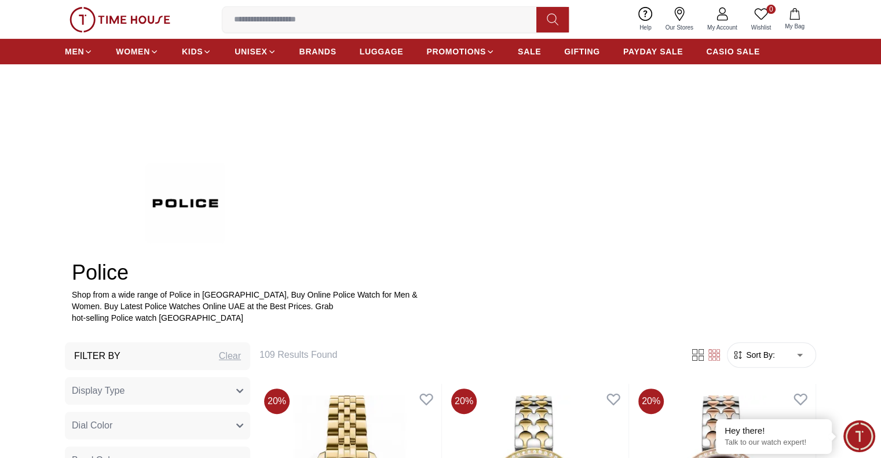
scroll to position [463, 0]
